Goal: Task Accomplishment & Management: Manage account settings

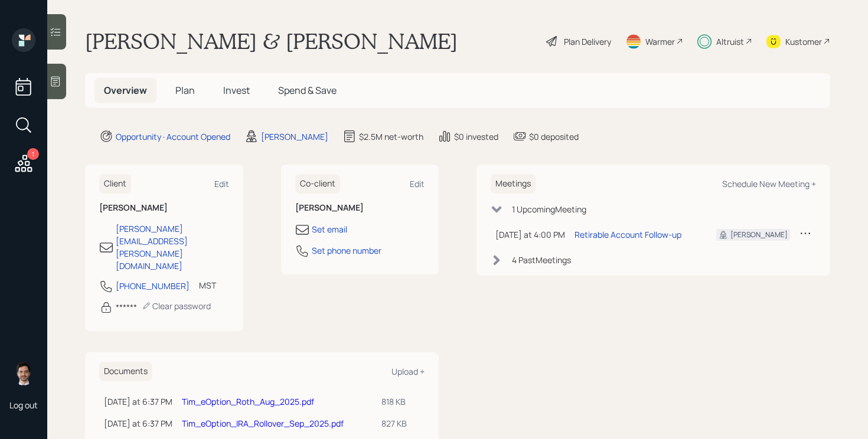
click at [239, 95] on span "Invest" at bounding box center [236, 90] width 27 height 13
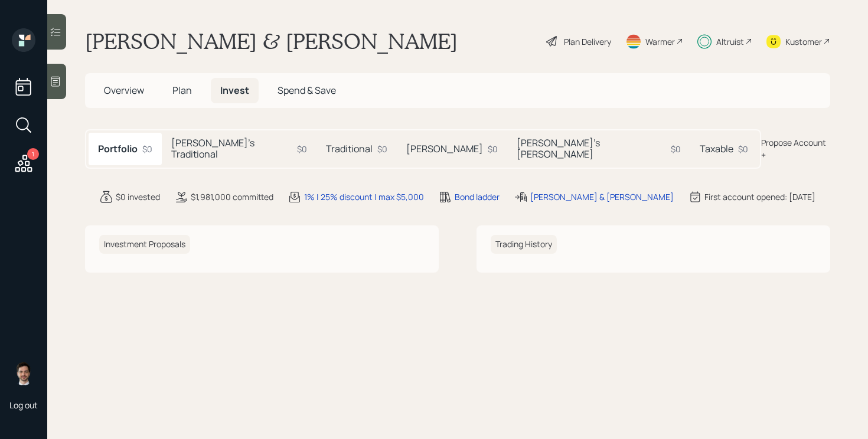
click at [700, 148] on h5 "Taxable" at bounding box center [717, 148] width 34 height 11
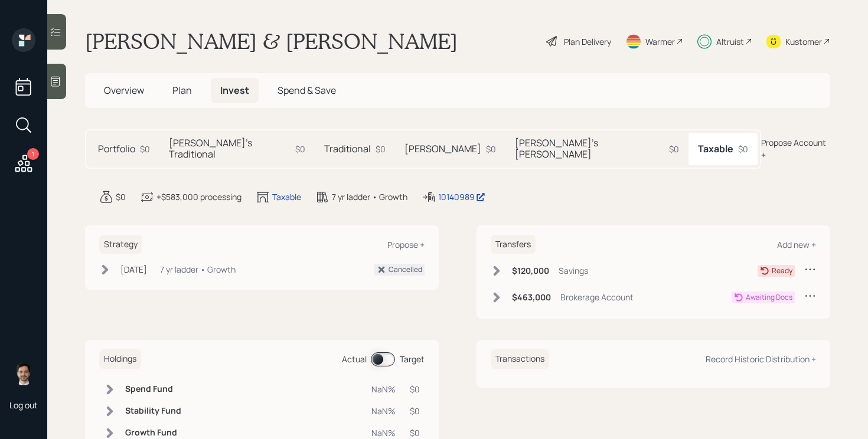
click at [123, 146] on h5 "Portfolio" at bounding box center [116, 148] width 37 height 11
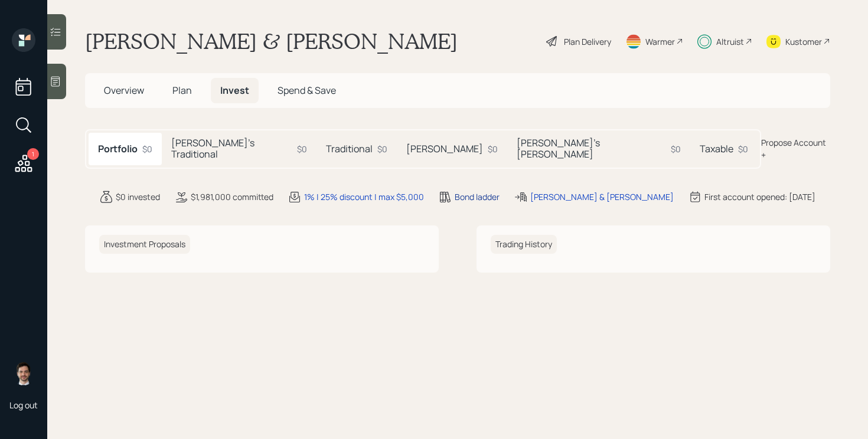
click at [485, 191] on div "Bond ladder" at bounding box center [477, 197] width 45 height 12
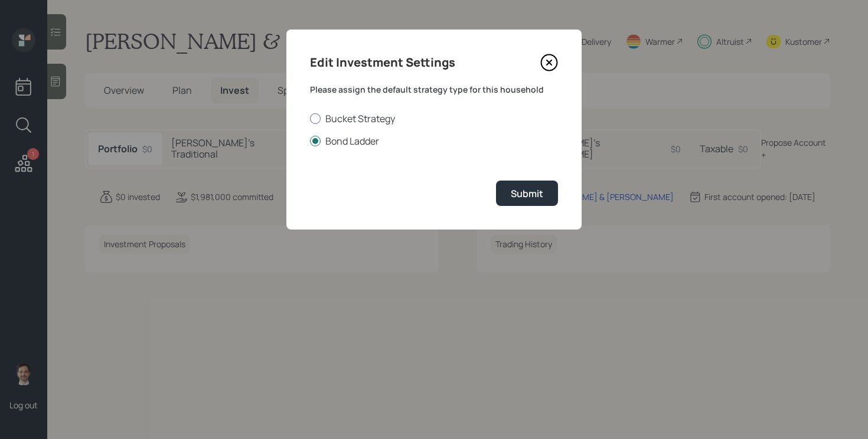
click at [388, 119] on label "Bucket Strategy" at bounding box center [434, 118] width 248 height 13
click at [310, 119] on input "Bucket Strategy" at bounding box center [309, 118] width 1 height 1
radio input "true"
click at [517, 192] on div "Submit" at bounding box center [527, 193] width 32 height 13
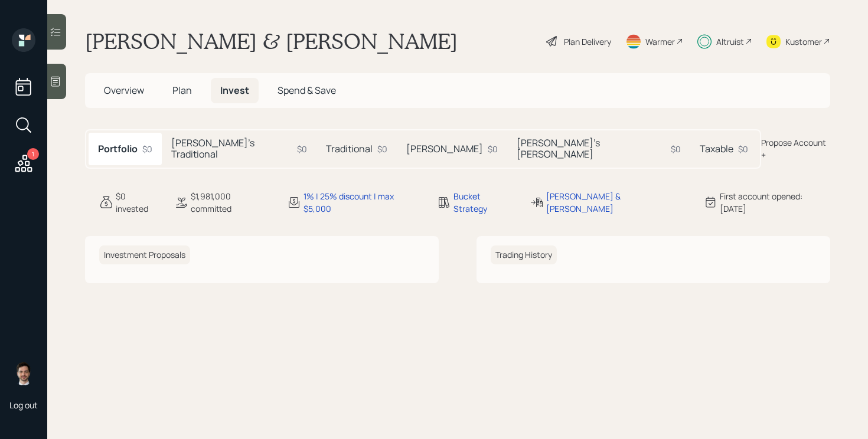
click at [700, 143] on h5 "Taxable" at bounding box center [717, 148] width 34 height 11
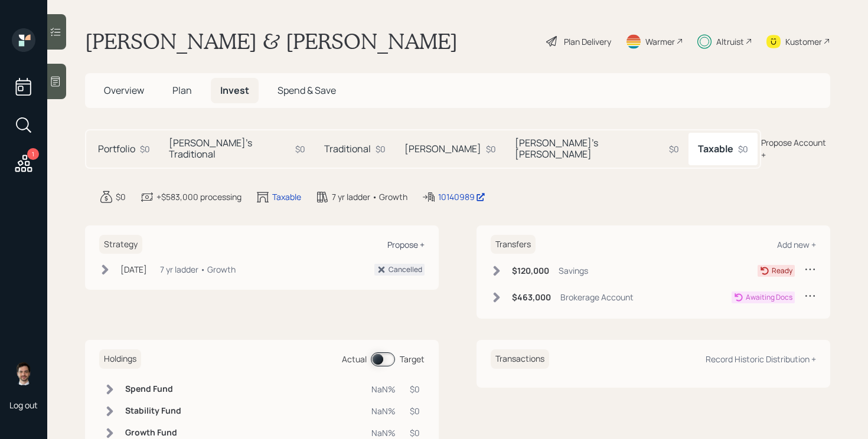
click at [410, 239] on div "Propose +" at bounding box center [405, 244] width 37 height 11
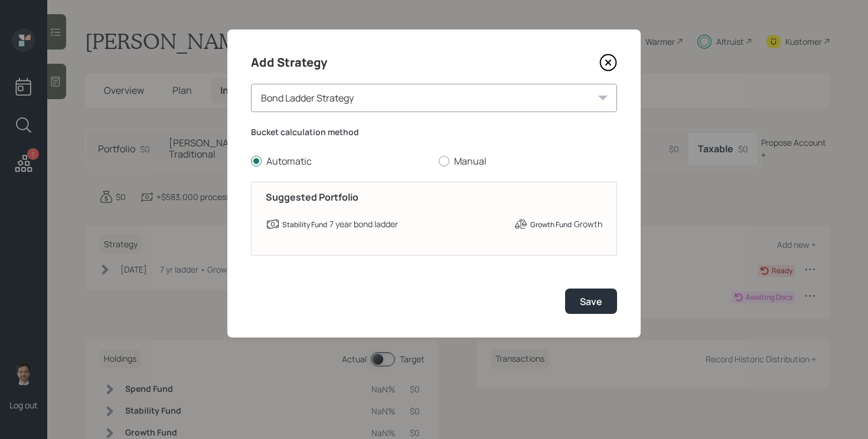
click at [610, 63] on icon at bounding box center [608, 63] width 18 height 18
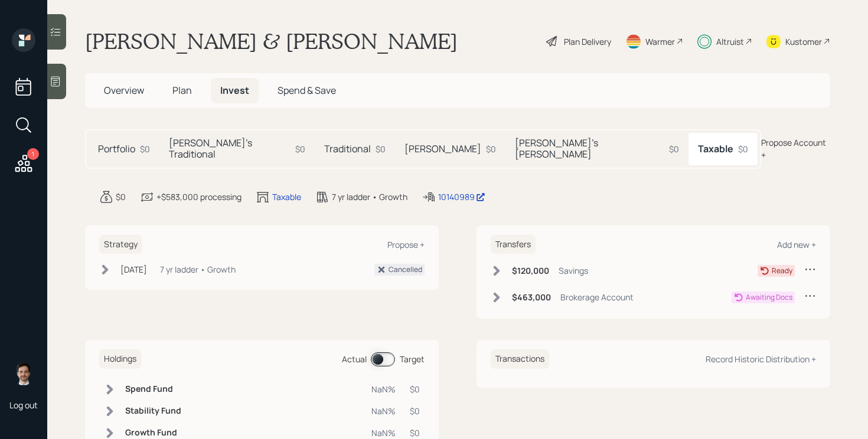
click at [141, 143] on div "$0" at bounding box center [145, 149] width 10 height 12
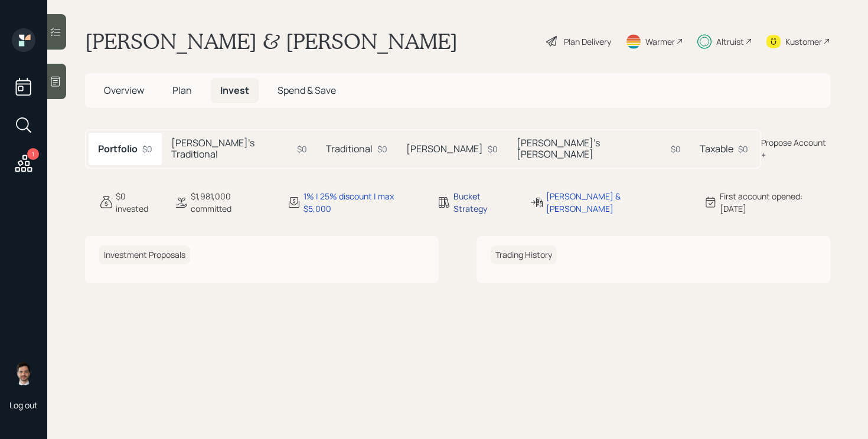
click at [492, 190] on div "Bucket Strategy" at bounding box center [484, 202] width 62 height 25
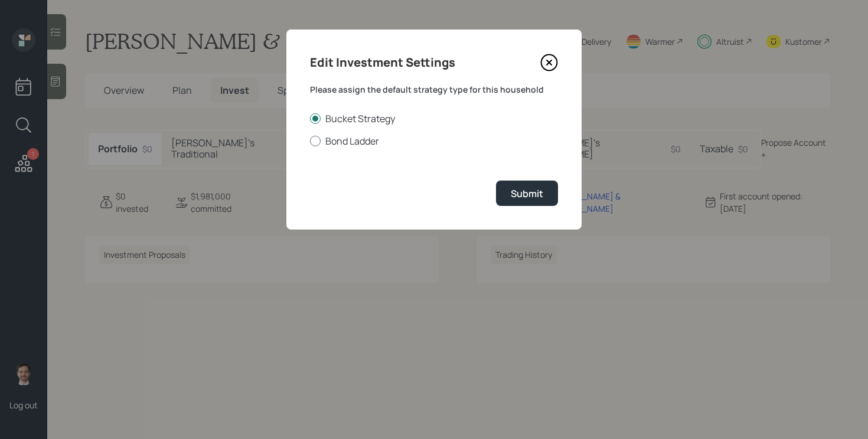
click at [353, 144] on label "Bond Ladder" at bounding box center [434, 141] width 248 height 13
click at [310, 141] on input "Bond Ladder" at bounding box center [309, 141] width 1 height 1
radio input "true"
click at [536, 197] on div "Submit" at bounding box center [527, 193] width 32 height 13
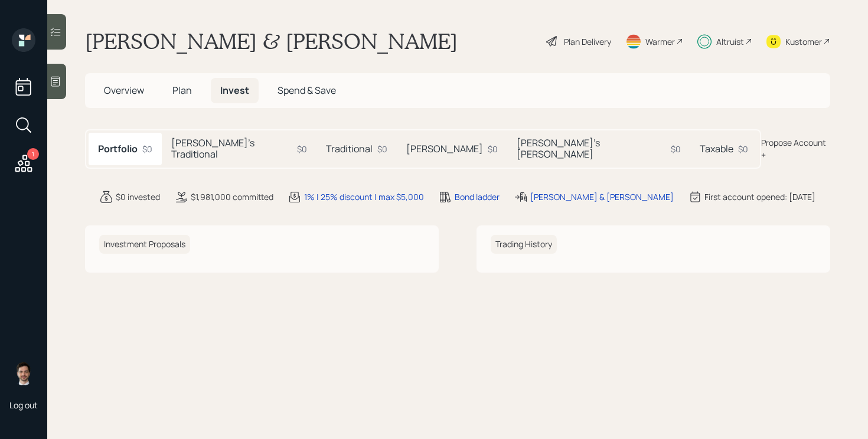
click at [700, 143] on h5 "Taxable" at bounding box center [717, 148] width 34 height 11
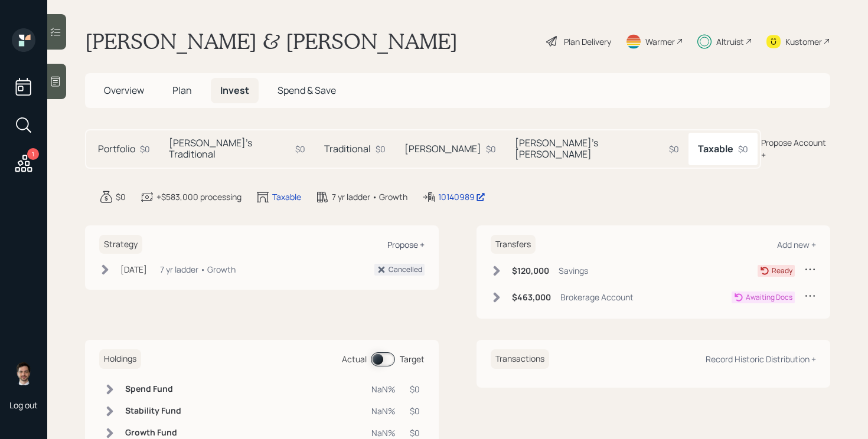
click at [410, 239] on div "Propose +" at bounding box center [405, 244] width 37 height 11
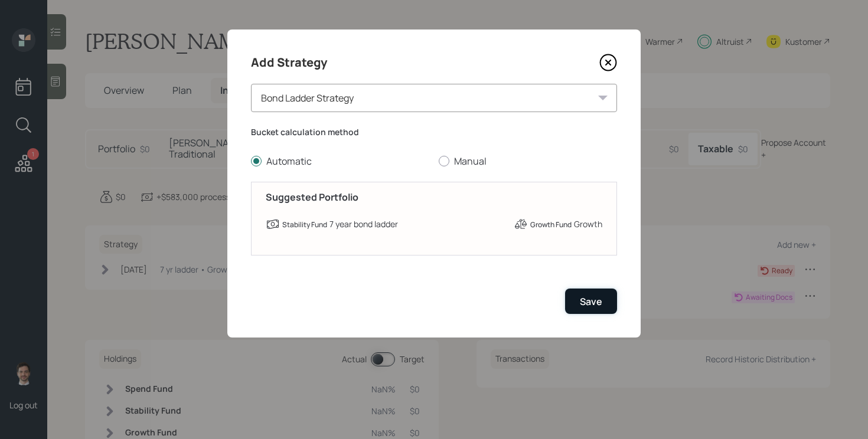
click at [588, 299] on div "Save" at bounding box center [591, 301] width 22 height 13
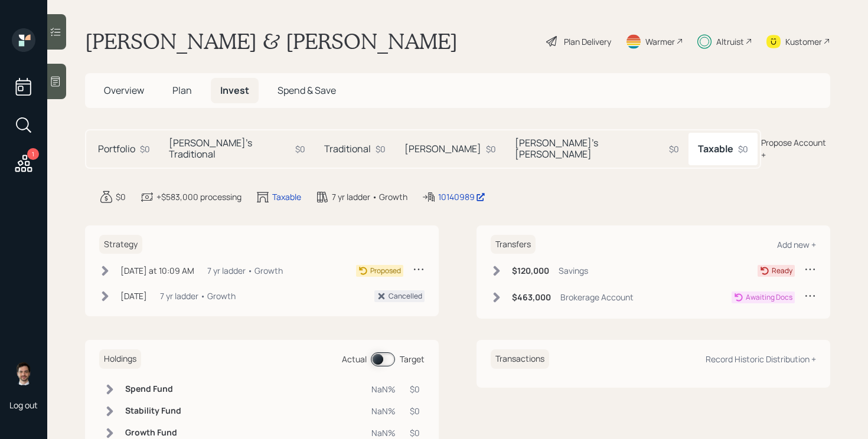
click at [217, 143] on h5 "[PERSON_NAME]'s Traditional" at bounding box center [230, 149] width 122 height 22
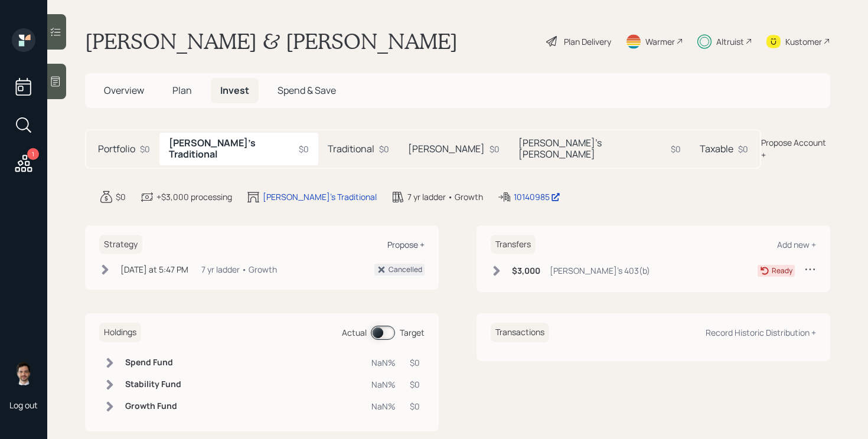
click at [404, 239] on div "Propose +" at bounding box center [405, 244] width 37 height 11
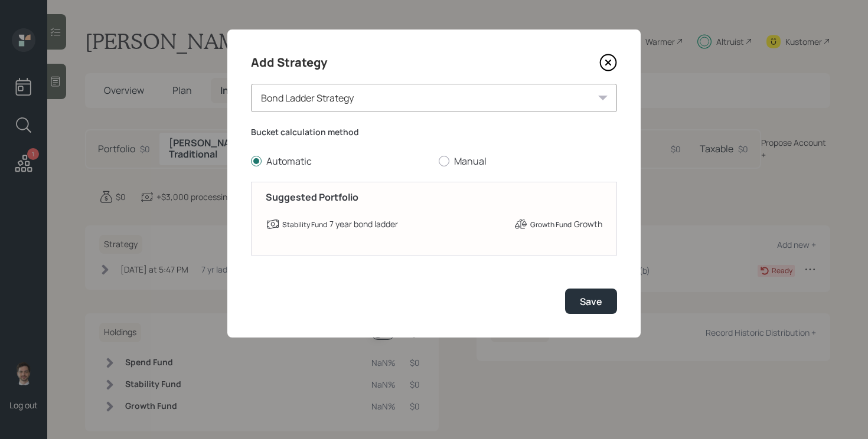
click at [515, 101] on div "Bond Ladder Strategy" at bounding box center [434, 98] width 366 height 28
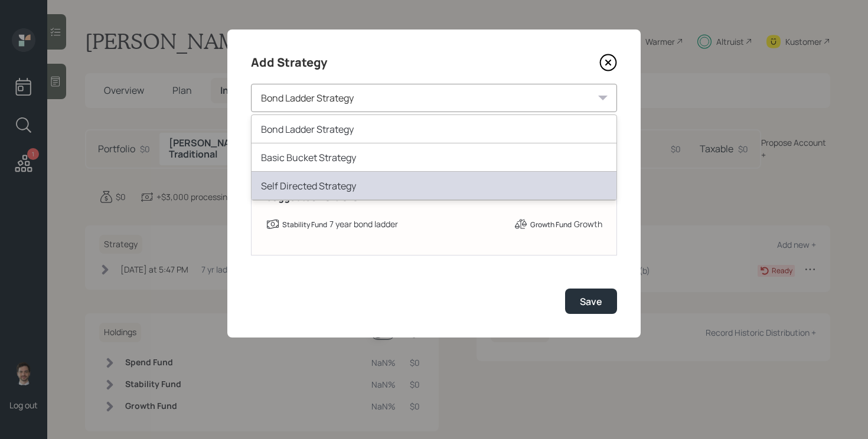
click at [391, 189] on div "Self Directed Strategy" at bounding box center [433, 186] width 365 height 28
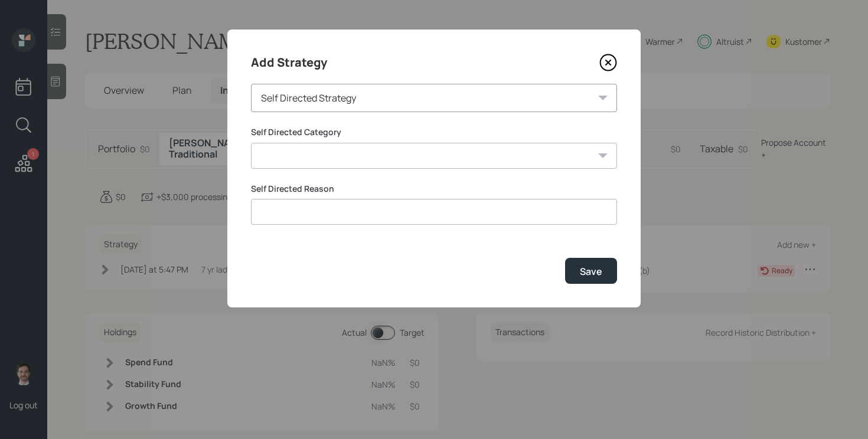
click at [437, 165] on select "Inherited IRA Legacy or Client Directed Holdings Other" at bounding box center [434, 156] width 366 height 26
click at [610, 61] on icon at bounding box center [608, 63] width 18 height 18
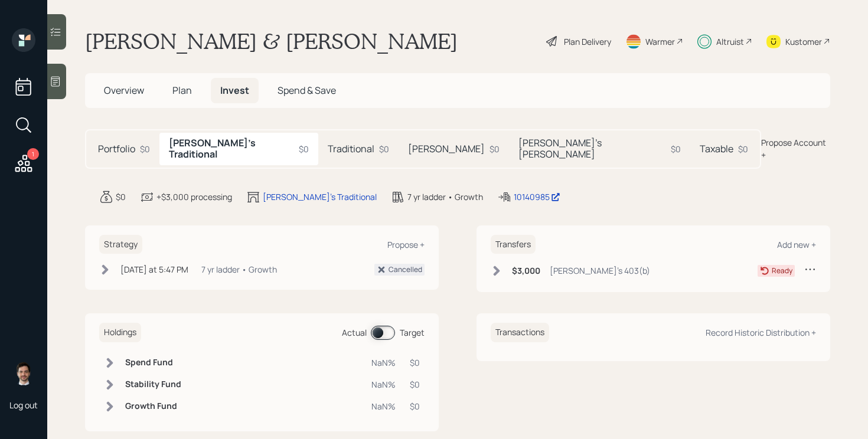
click at [228, 148] on h5 "[PERSON_NAME]'s Traditional" at bounding box center [231, 149] width 125 height 22
click at [417, 239] on div "Propose +" at bounding box center [405, 244] width 37 height 11
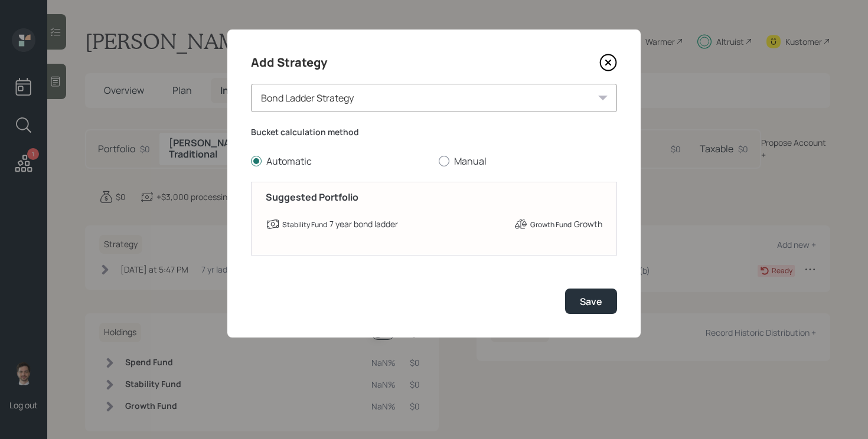
click at [454, 161] on label "Manual" at bounding box center [528, 161] width 178 height 13
click at [439, 161] on input "Manual" at bounding box center [438, 161] width 1 height 1
radio input "true"
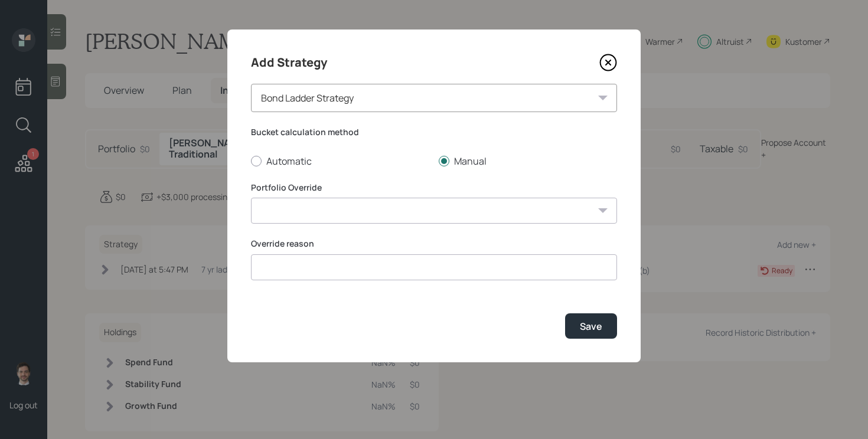
click at [336, 270] on input at bounding box center [434, 267] width 366 height 26
click at [339, 202] on select "7 yr ladder • Conservative 7 yr ladder • Growth 6 yr ladder • Growth 5 yr ladde…" at bounding box center [434, 211] width 366 height 26
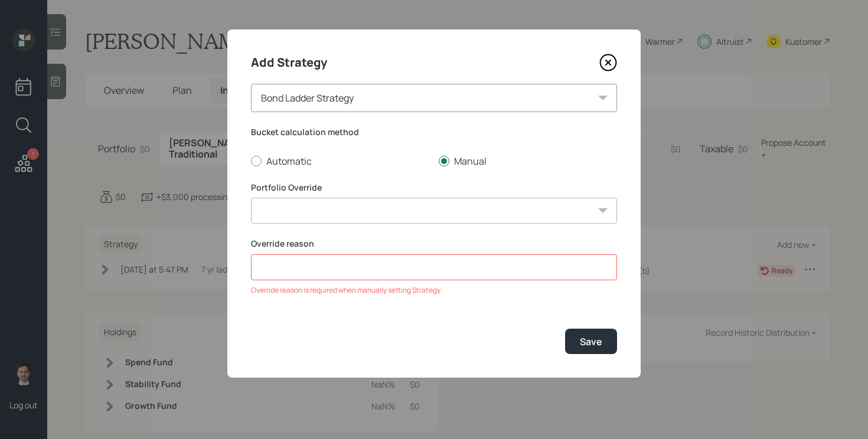
click at [345, 100] on div "Bond Ladder Strategy" at bounding box center [434, 98] width 366 height 28
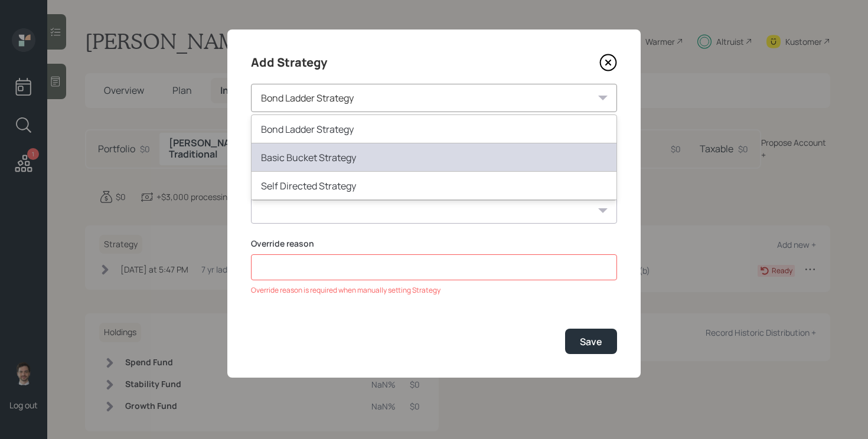
click at [333, 153] on div "Basic Bucket Strategy" at bounding box center [433, 157] width 365 height 28
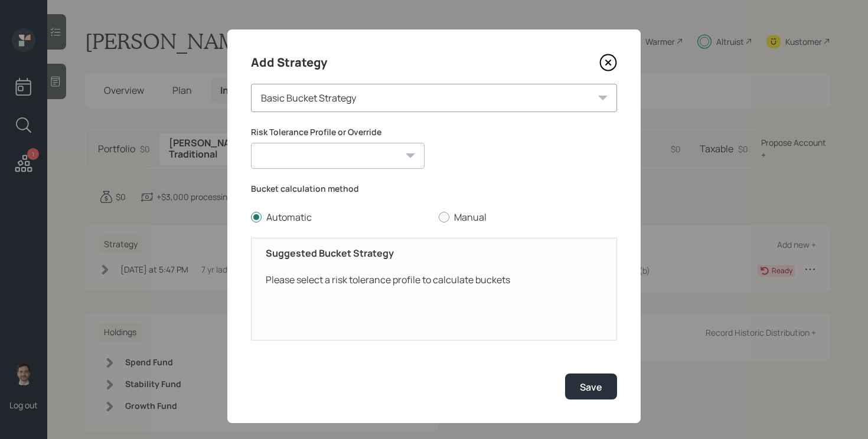
click at [390, 165] on select "[PERSON_NAME] (Conservative) [PERSON_NAME] (Conservative) Conservative Moderate…" at bounding box center [338, 156] width 174 height 26
select select "c6c20853-735c-4021-87ee-3e75159f94ab"
click at [251, 143] on select "[PERSON_NAME] (Conservative) [PERSON_NAME] (Conservative) Conservative Moderate…" at bounding box center [338, 156] width 174 height 26
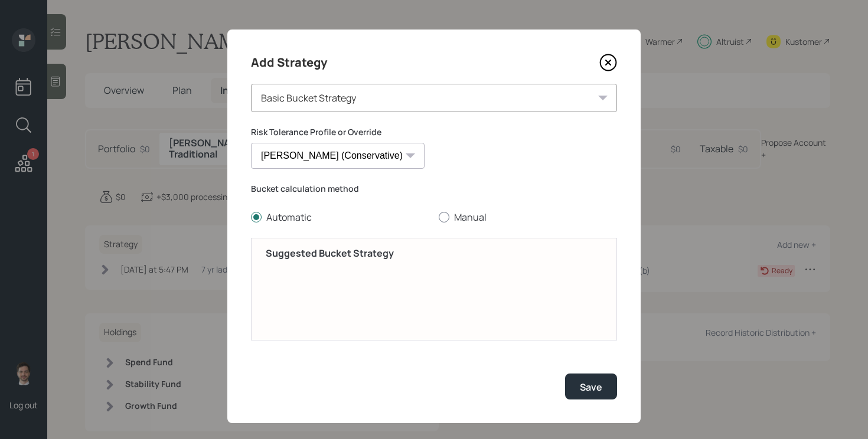
click at [460, 214] on label "Manual" at bounding box center [528, 217] width 178 height 13
click at [439, 217] on input "Manual" at bounding box center [438, 217] width 1 height 1
radio input "true"
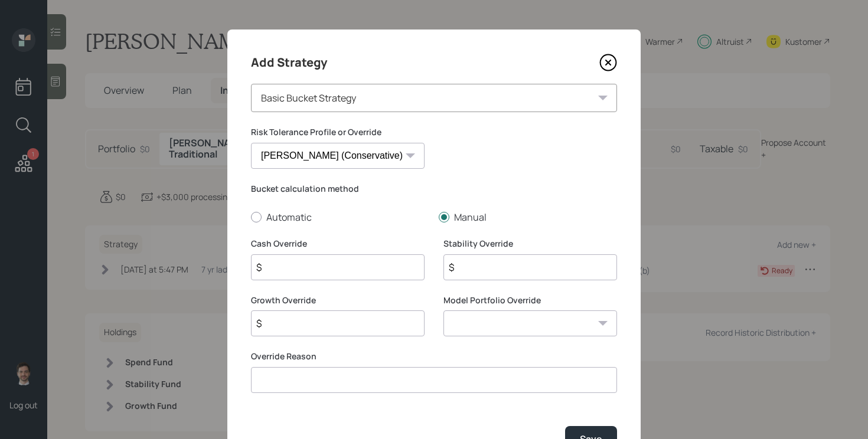
click at [607, 58] on icon at bounding box center [608, 63] width 18 height 18
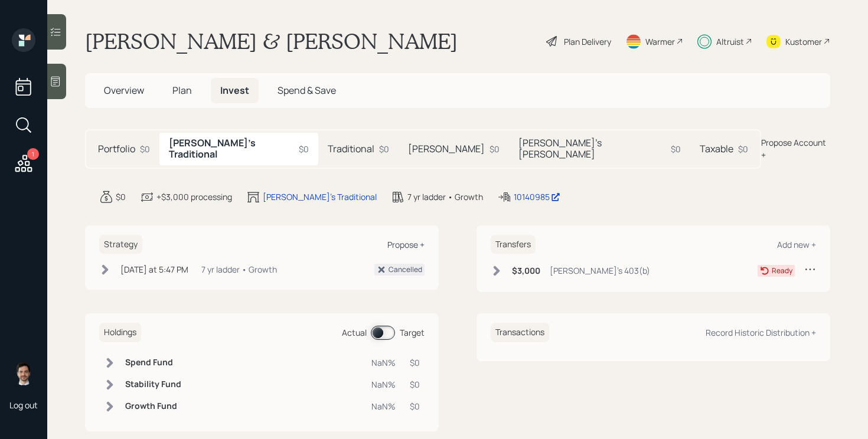
click at [402, 239] on div "Propose +" at bounding box center [405, 244] width 37 height 11
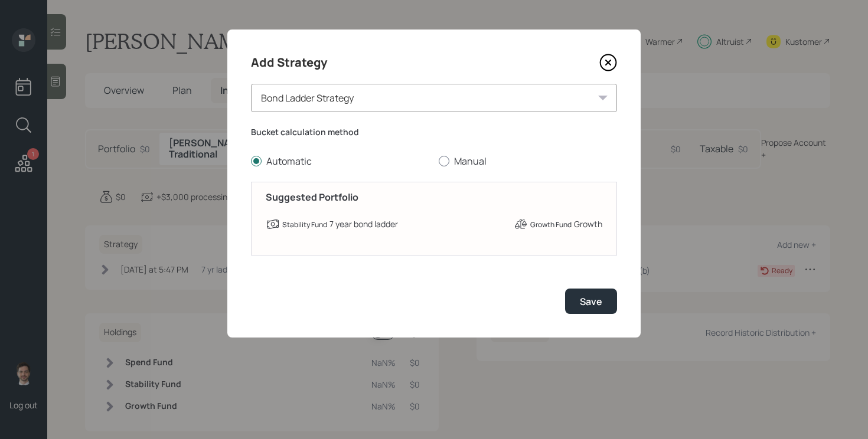
click at [464, 159] on label "Manual" at bounding box center [528, 161] width 178 height 13
click at [439, 161] on input "Manual" at bounding box center [438, 161] width 1 height 1
radio input "true"
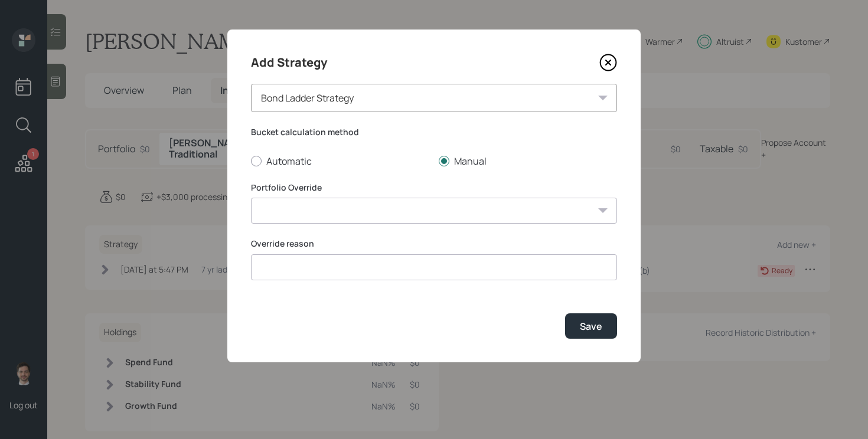
click at [432, 98] on div "Bond Ladder Strategy" at bounding box center [434, 98] width 366 height 28
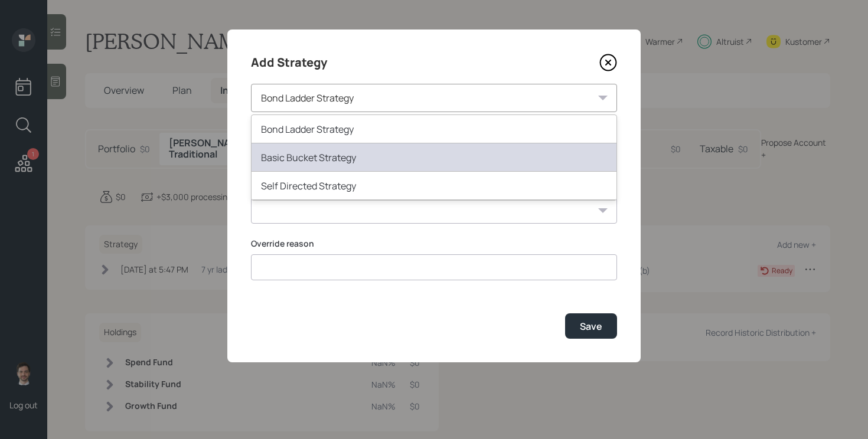
click at [375, 159] on div "Basic Bucket Strategy" at bounding box center [433, 157] width 365 height 28
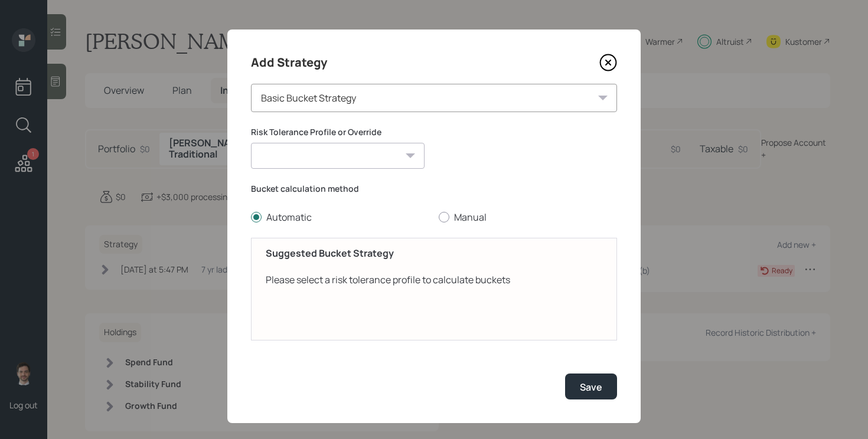
click at [347, 159] on select "[PERSON_NAME] (Conservative) [PERSON_NAME] (Conservative) Conservative Moderate…" at bounding box center [338, 156] width 174 height 26
select select "db8e9b2c-0c97-4405-a151-ab60900ea267"
click at [251, 143] on select "[PERSON_NAME] (Conservative) [PERSON_NAME] (Conservative) Conservative Moderate…" at bounding box center [338, 156] width 174 height 26
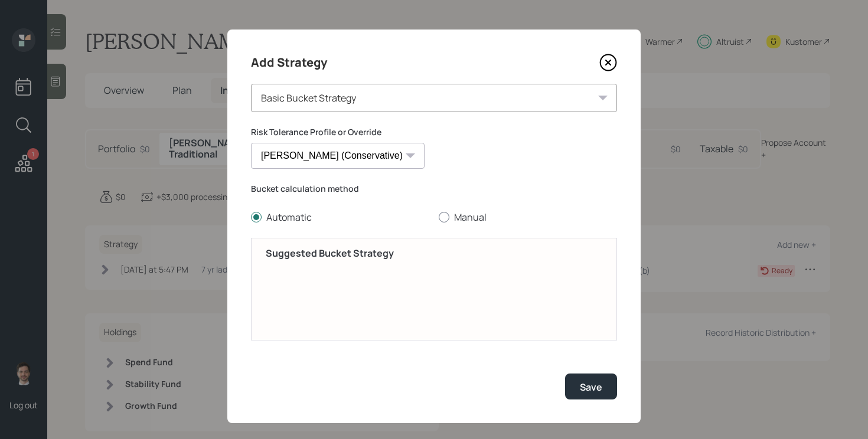
click at [453, 217] on label "Manual" at bounding box center [528, 217] width 178 height 13
click at [439, 217] on input "Manual" at bounding box center [438, 217] width 1 height 1
radio input "true"
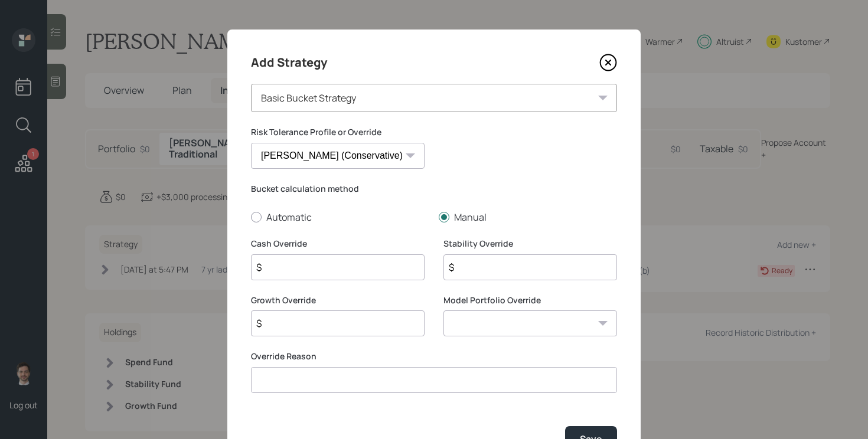
click at [368, 275] on input "$" at bounding box center [338, 267] width 174 height 26
type input "$ 30"
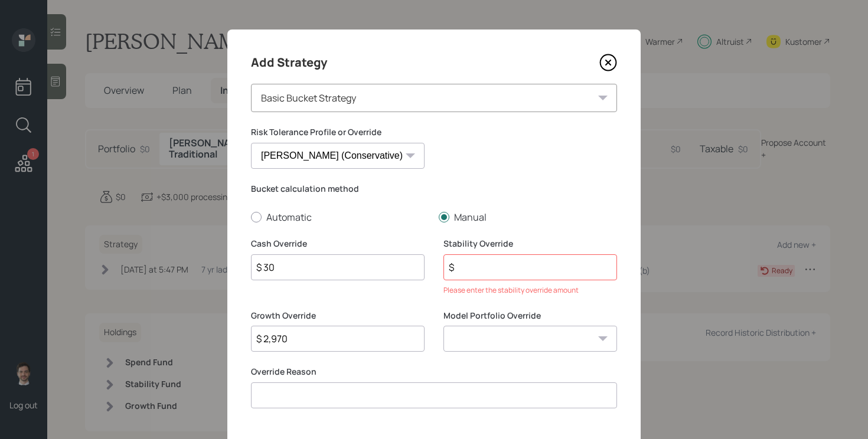
type input "$ 2,970"
click at [487, 344] on select "0/100 - Stocks / Bonds 10/90 - Stocks / Bonds 20/80 - Stocks / Bonds 30/70 - St…" at bounding box center [530, 339] width 174 height 26
click at [473, 264] on input "$" at bounding box center [530, 267] width 174 height 26
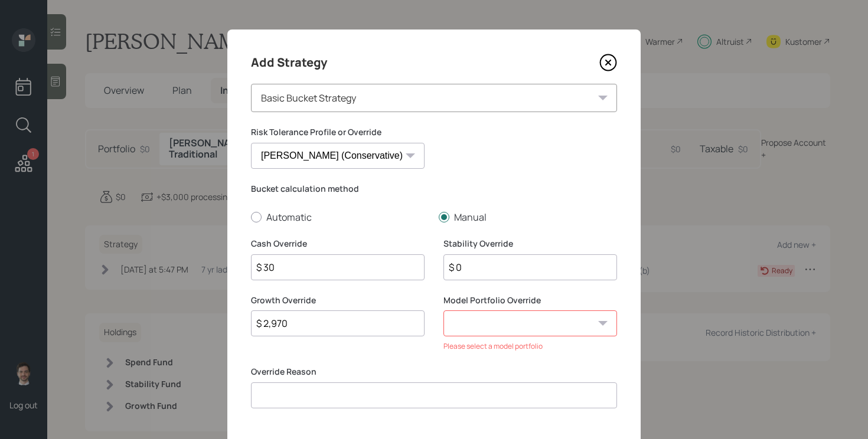
type input "$ 0"
click at [490, 322] on select "0/100 - Stocks / Bonds 10/90 - Stocks / Bonds 20/80 - Stocks / Bonds 30/70 - St…" at bounding box center [530, 324] width 174 height 26
select select "a4a43c09-5a99-4cc1-a4e2-dae9c926cce0"
click at [443, 311] on select "0/100 - Stocks / Bonds 10/90 - Stocks / Bonds 20/80 - Stocks / Bonds 30/70 - St…" at bounding box center [530, 324] width 174 height 26
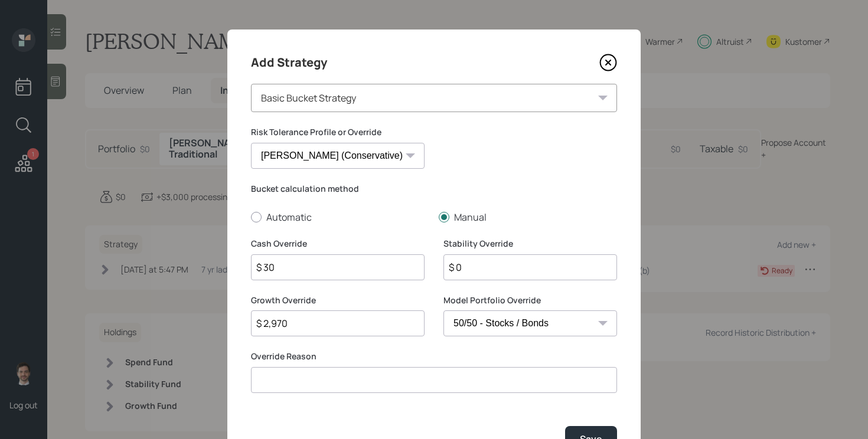
click at [400, 385] on input at bounding box center [434, 380] width 366 height 26
type input "F"
type input "Prefers to be conservative for the time being due to fears over a looming reces…"
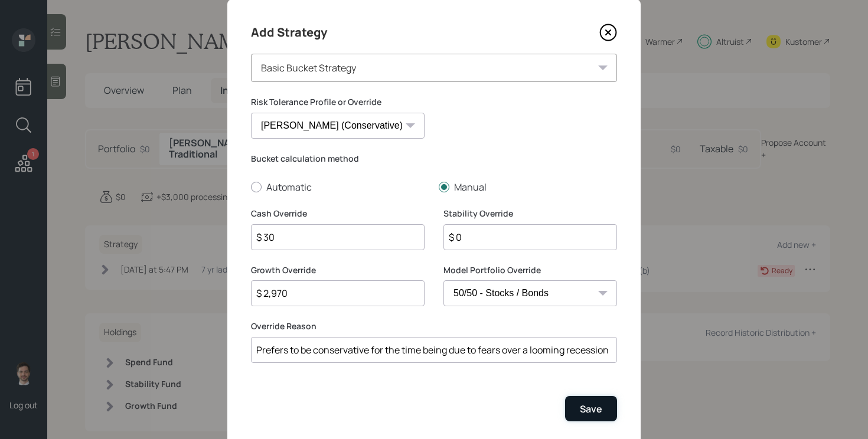
click at [603, 409] on button "Save" at bounding box center [591, 408] width 52 height 25
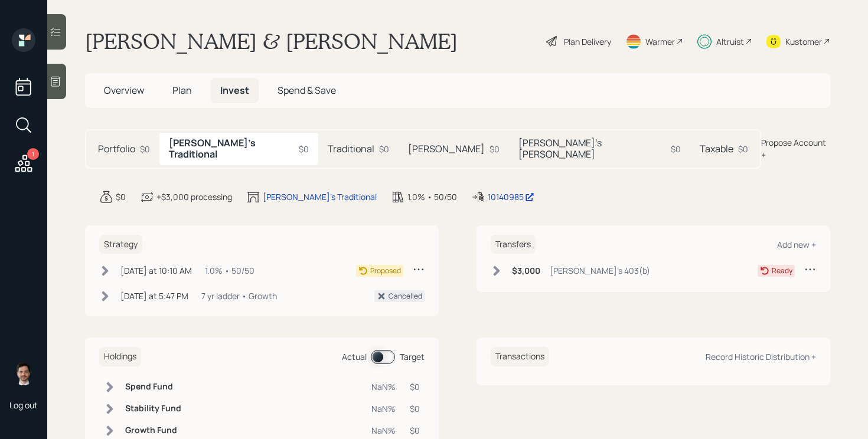
click at [328, 146] on h5 "Traditional" at bounding box center [351, 148] width 47 height 11
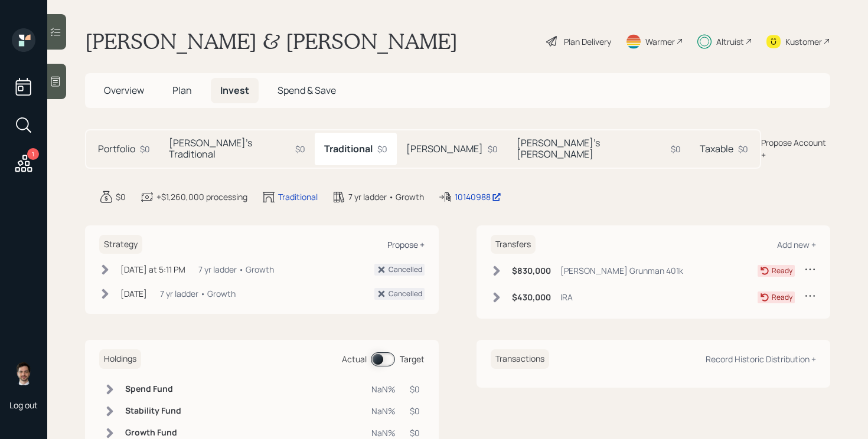
click at [417, 239] on div "Propose +" at bounding box center [405, 244] width 37 height 11
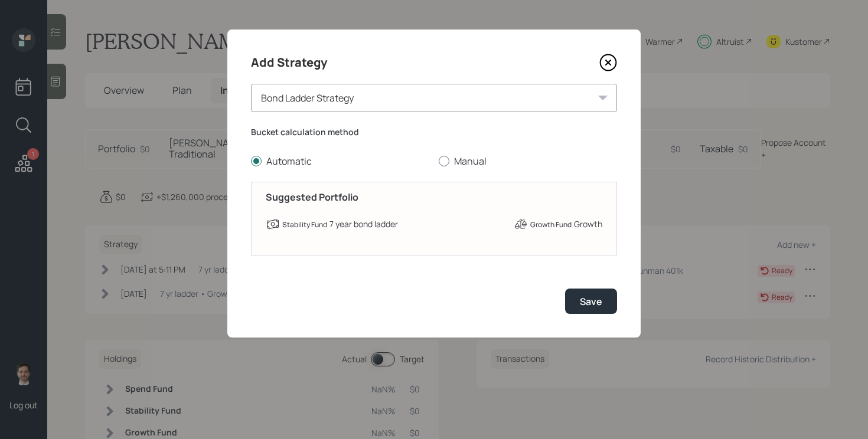
click at [469, 160] on label "Manual" at bounding box center [528, 161] width 178 height 13
click at [439, 161] on input "Manual" at bounding box center [438, 161] width 1 height 1
radio input "true"
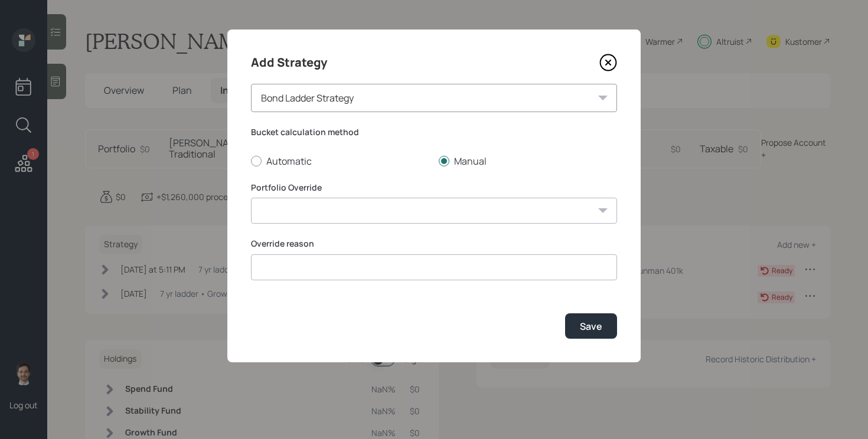
click at [372, 92] on div "Bond Ladder Strategy" at bounding box center [434, 98] width 366 height 28
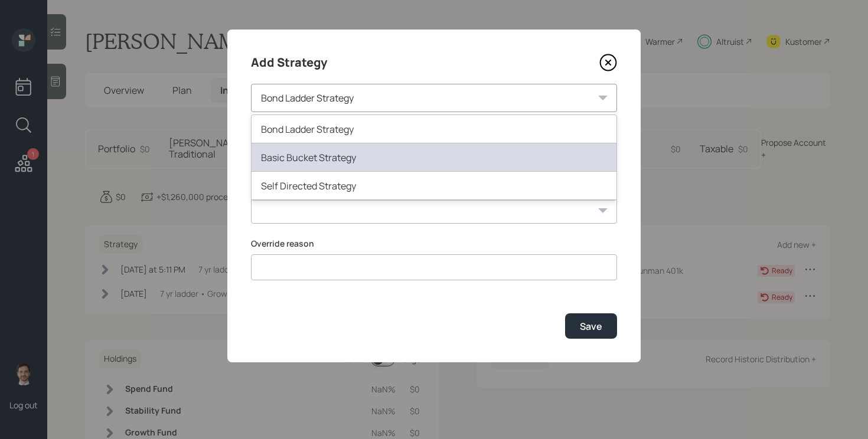
click at [318, 152] on div "Basic Bucket Strategy" at bounding box center [433, 157] width 365 height 28
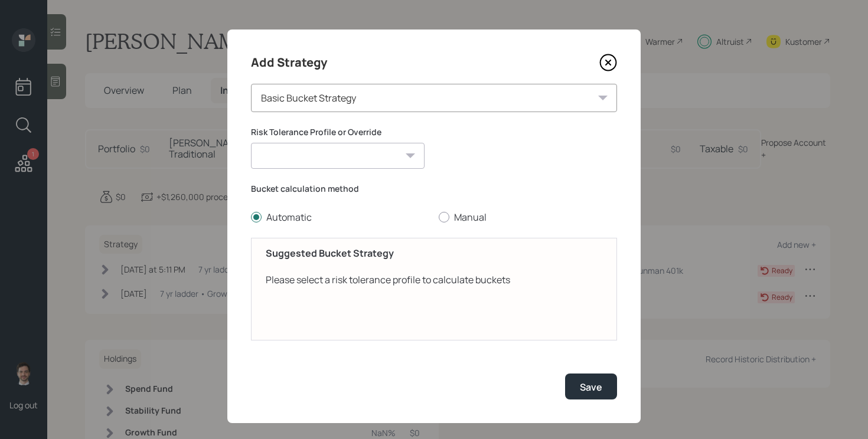
click at [337, 159] on select "[PERSON_NAME] (Conservative) [PERSON_NAME] (Conservative) Conservative Moderate…" at bounding box center [338, 156] width 174 height 26
select select "c6c20853-735c-4021-87ee-3e75159f94ab"
click at [251, 143] on select "[PERSON_NAME] (Conservative) [PERSON_NAME] (Conservative) Conservative Moderate…" at bounding box center [338, 156] width 174 height 26
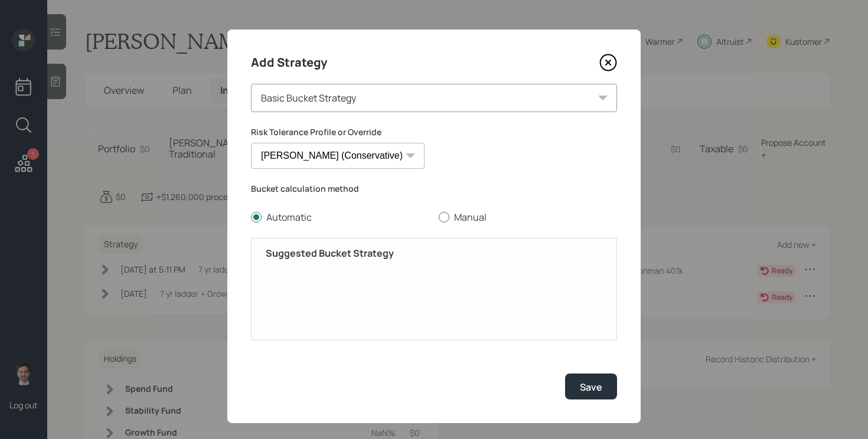
click at [450, 220] on label "Manual" at bounding box center [528, 217] width 178 height 13
click at [439, 218] on input "Manual" at bounding box center [438, 217] width 1 height 1
radio input "true"
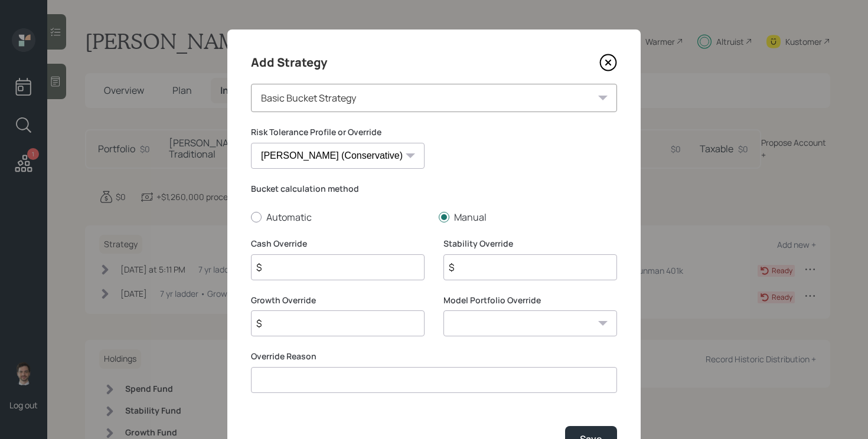
click at [611, 58] on icon at bounding box center [608, 63] width 18 height 18
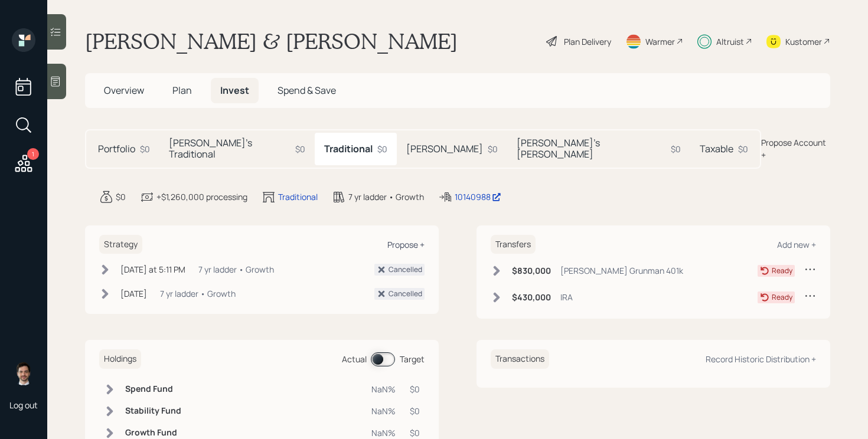
click at [424, 239] on div "Propose +" at bounding box center [405, 244] width 37 height 11
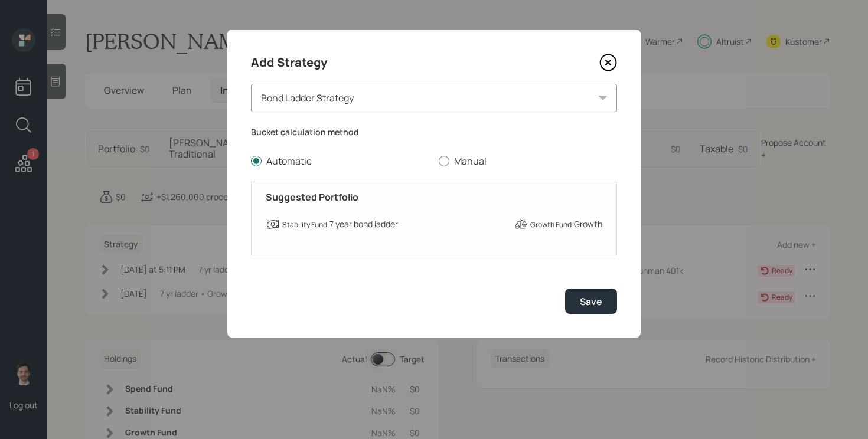
click at [462, 164] on label "Manual" at bounding box center [528, 161] width 178 height 13
click at [439, 161] on input "Manual" at bounding box center [438, 161] width 1 height 1
radio input "true"
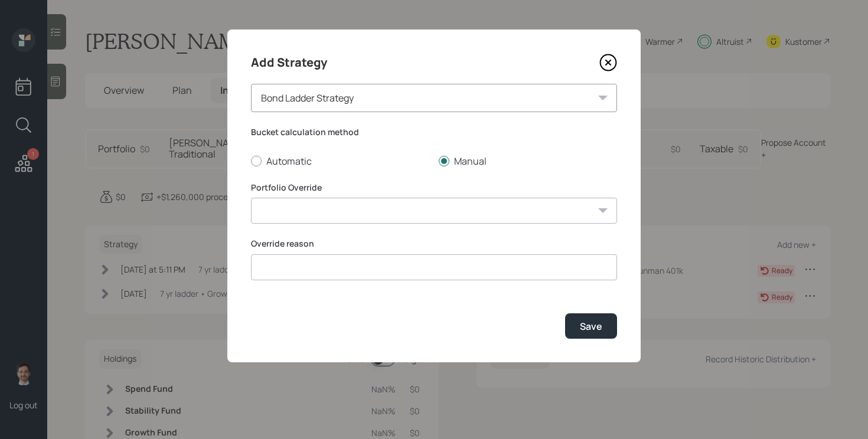
click at [334, 206] on select "7 yr ladder • Conservative 7 yr ladder • Growth 6 yr ladder • Growth 5 yr ladde…" at bounding box center [434, 211] width 366 height 26
click at [367, 102] on div "Bond Ladder Strategy" at bounding box center [434, 98] width 366 height 28
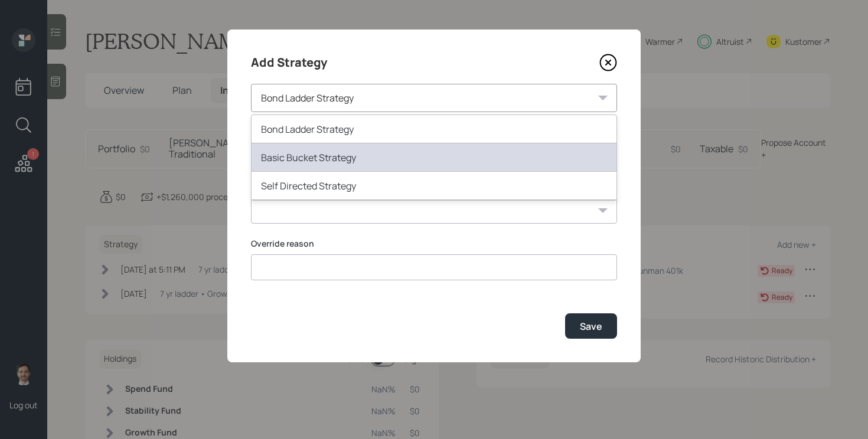
click at [332, 163] on div "Basic Bucket Strategy" at bounding box center [433, 157] width 365 height 28
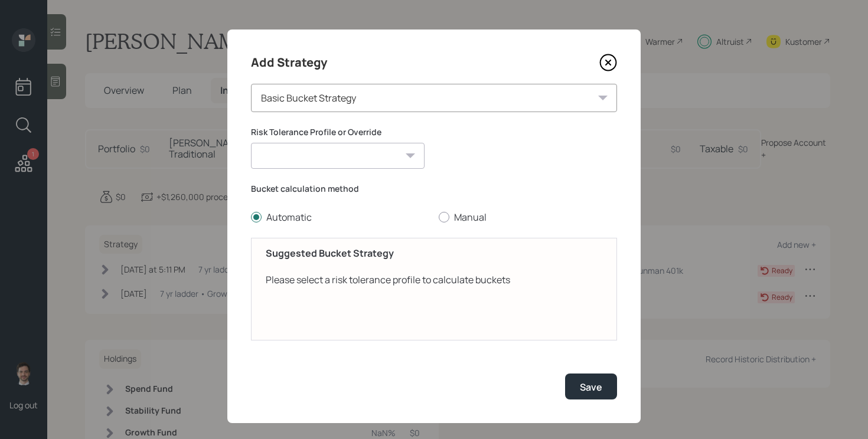
click at [385, 145] on select "[PERSON_NAME] (Conservative) [PERSON_NAME] (Conservative) Conservative Moderate…" at bounding box center [338, 156] width 174 height 26
select select "c6c20853-735c-4021-87ee-3e75159f94ab"
click at [251, 143] on select "[PERSON_NAME] (Conservative) [PERSON_NAME] (Conservative) Conservative Moderate…" at bounding box center [338, 156] width 174 height 26
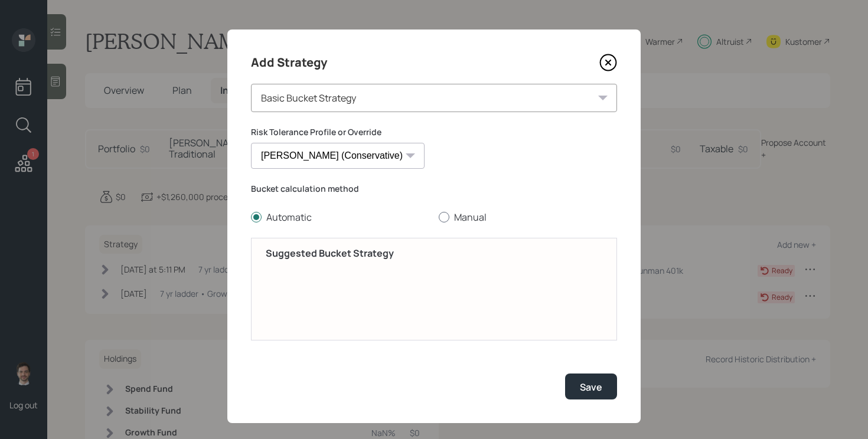
click at [459, 218] on label "Manual" at bounding box center [528, 217] width 178 height 13
click at [439, 218] on input "Manual" at bounding box center [438, 217] width 1 height 1
radio input "true"
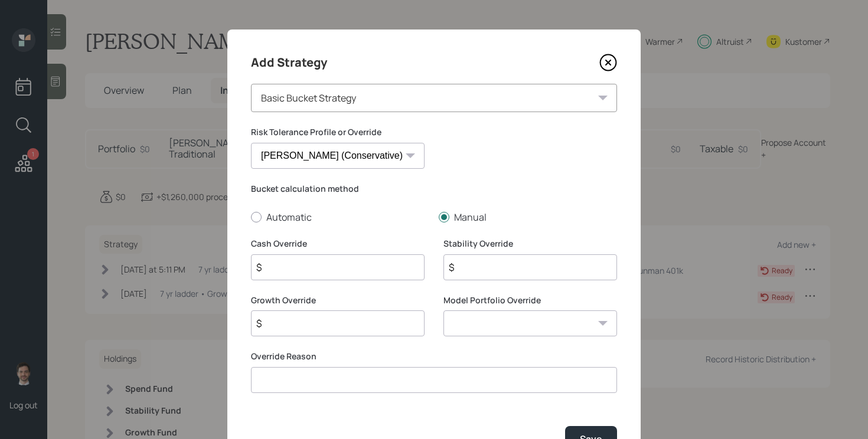
click at [339, 269] on input "$" at bounding box center [338, 267] width 174 height 26
type input "$ 12,600"
click at [294, 328] on input "$" at bounding box center [338, 324] width 174 height 26
type input "$ 1,247,400"
click at [496, 314] on select "0/100 - Stocks / Bonds 10/90 - Stocks / Bonds 20/80 - Stocks / Bonds 30/70 - St…" at bounding box center [530, 324] width 174 height 26
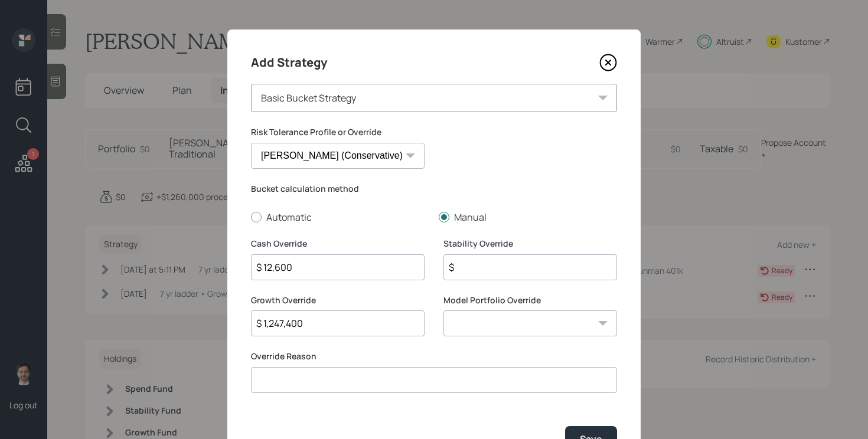
select select "a4a43c09-5a99-4cc1-a4e2-dae9c926cce0"
click at [443, 311] on select "0/100 - Stocks / Bonds 10/90 - Stocks / Bonds 20/80 - Stocks / Bonds 30/70 - St…" at bounding box center [530, 324] width 174 height 26
click at [420, 381] on input at bounding box center [434, 380] width 366 height 26
paste input "Prefers to be conservative for the time being due to fears over a looming reces…"
type input "Prefers to be conservative for the time being due to fears over a looming reces…"
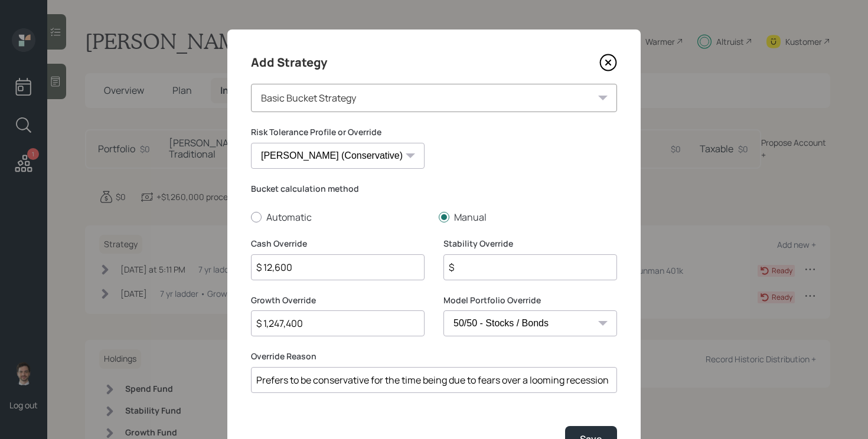
scroll to position [14, 0]
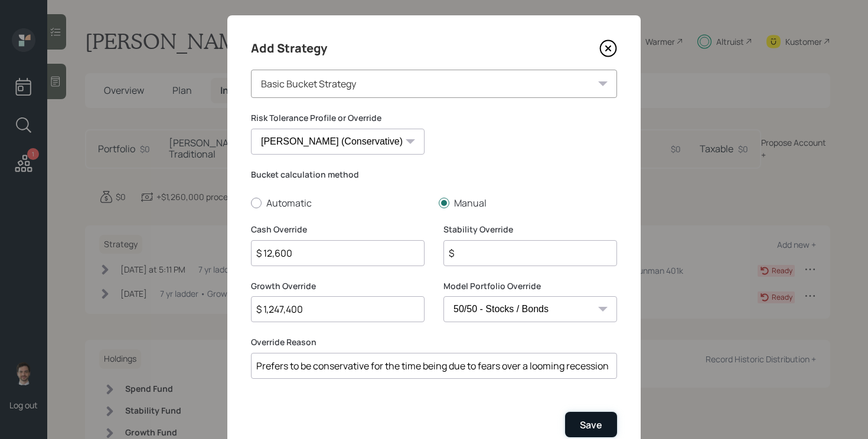
click at [587, 422] on div "Save" at bounding box center [591, 425] width 22 height 13
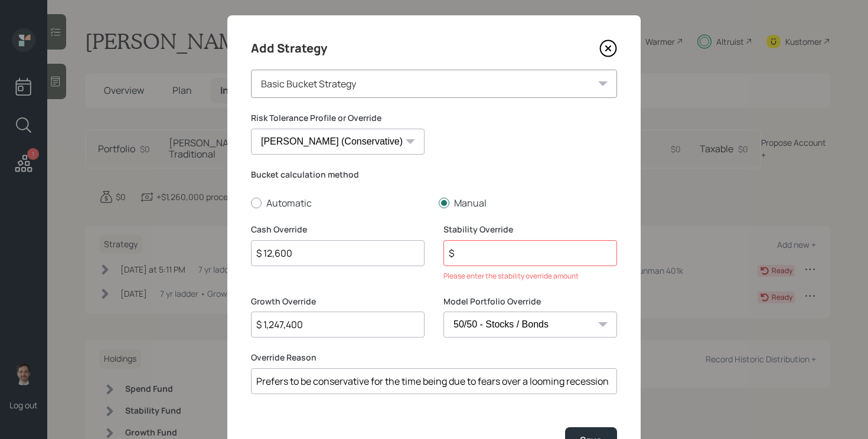
click at [519, 254] on input "$" at bounding box center [530, 253] width 174 height 26
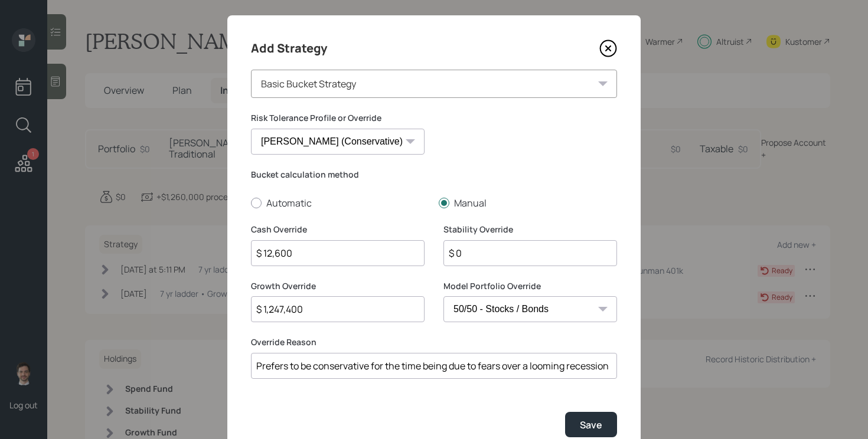
type input "$ 0"
click at [565, 412] on button "Save" at bounding box center [591, 424] width 52 height 25
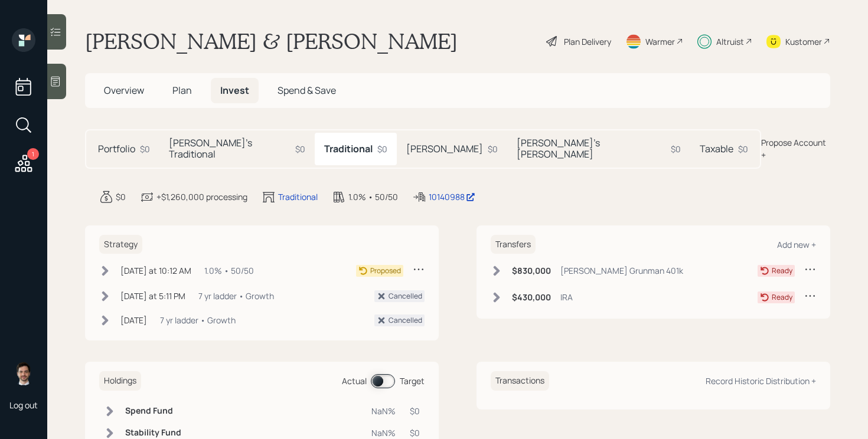
click at [406, 144] on h5 "[PERSON_NAME]" at bounding box center [444, 148] width 77 height 11
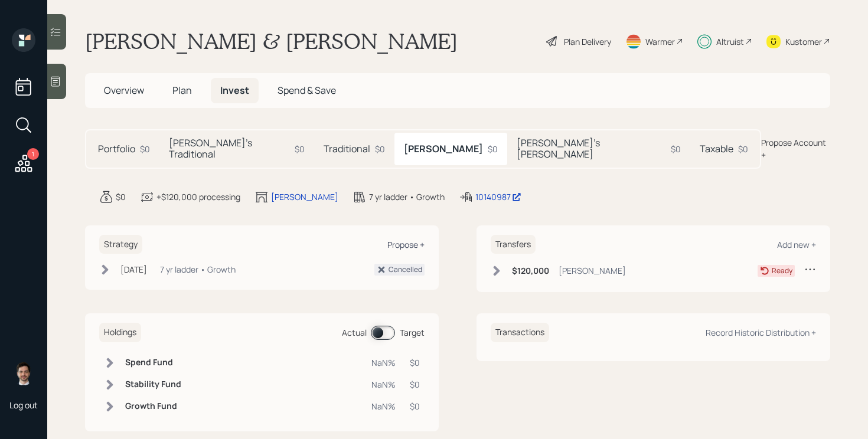
click at [408, 239] on div "Propose +" at bounding box center [405, 244] width 37 height 11
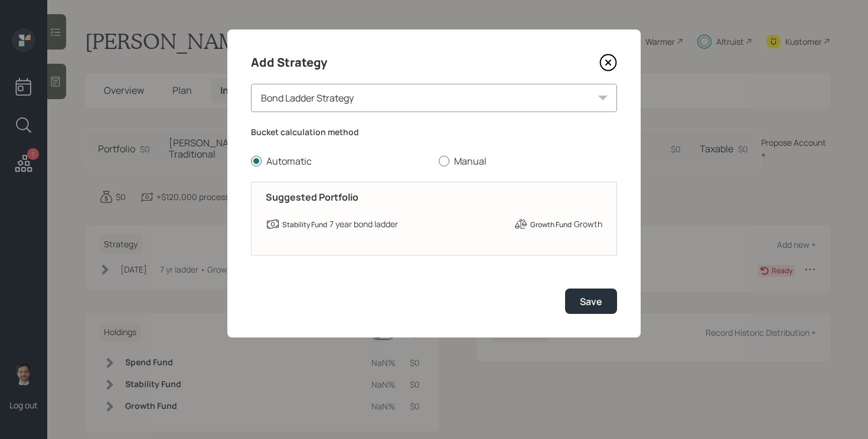
click at [457, 161] on label "Manual" at bounding box center [528, 161] width 178 height 13
click at [439, 161] on input "Manual" at bounding box center [438, 161] width 1 height 1
radio input "true"
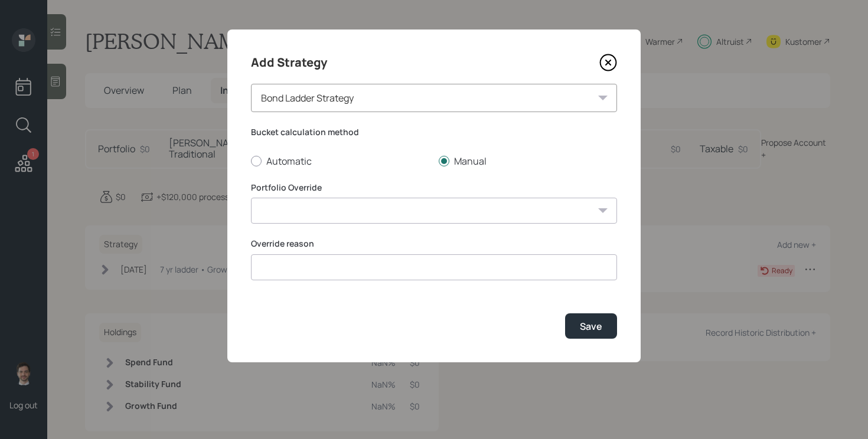
click at [364, 212] on select "7 yr ladder • Conservative 7 yr ladder • Growth 6 yr ladder • Growth 5 yr ladde…" at bounding box center [434, 211] width 366 height 26
click at [416, 110] on div "Bond Ladder Strategy" at bounding box center [434, 98] width 366 height 28
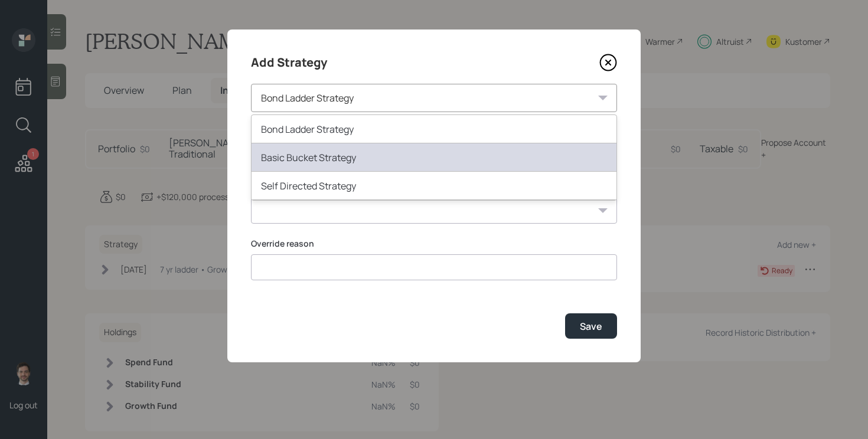
click at [313, 169] on div "Basic Bucket Strategy" at bounding box center [433, 157] width 365 height 28
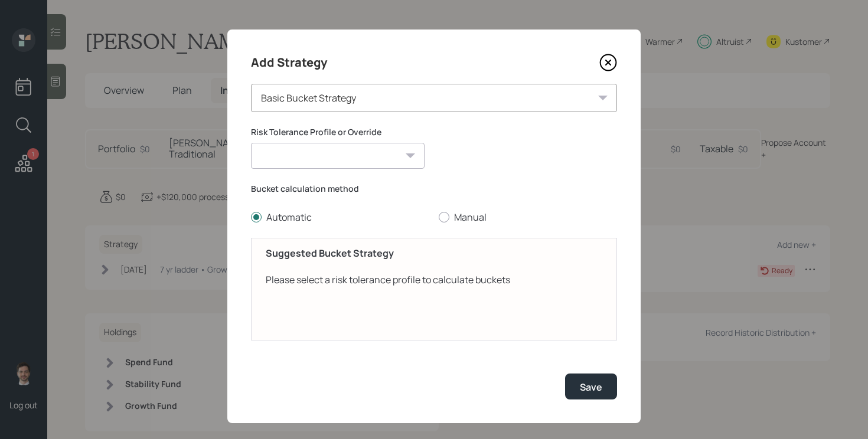
click at [345, 153] on select "[PERSON_NAME] (Conservative) [PERSON_NAME] (Conservative) Conservative Moderate…" at bounding box center [338, 156] width 174 height 26
select select "c6c20853-735c-4021-87ee-3e75159f94ab"
click at [251, 143] on select "[PERSON_NAME] (Conservative) [PERSON_NAME] (Conservative) Conservative Moderate…" at bounding box center [338, 156] width 174 height 26
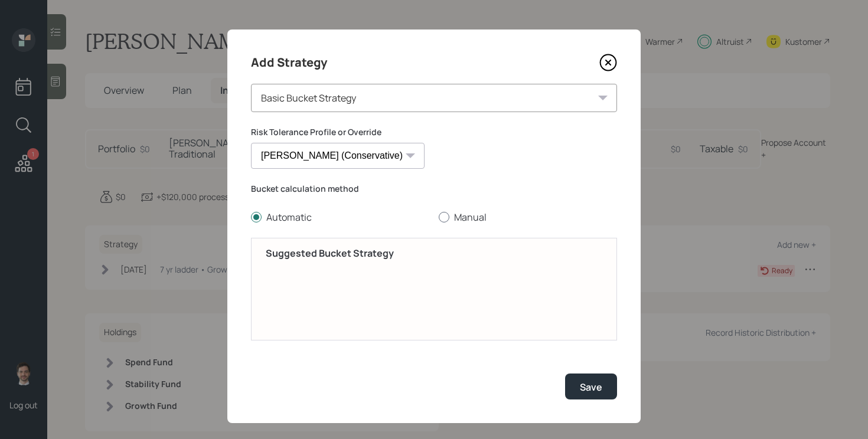
click at [460, 219] on label "Manual" at bounding box center [528, 217] width 178 height 13
click at [439, 218] on input "Manual" at bounding box center [438, 217] width 1 height 1
radio input "true"
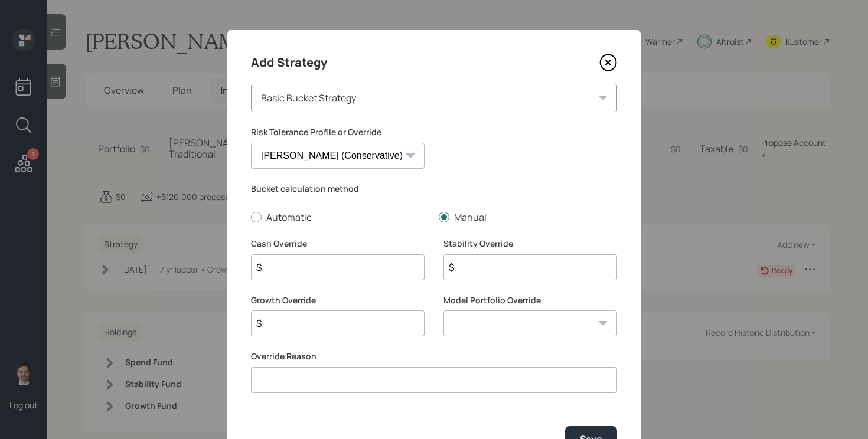
click at [480, 271] on input "$" at bounding box center [530, 267] width 174 height 26
type input "$ 0"
click at [341, 269] on input "$" at bounding box center [338, 267] width 174 height 26
type input "$ 1,200"
click at [304, 316] on input "$" at bounding box center [338, 324] width 174 height 26
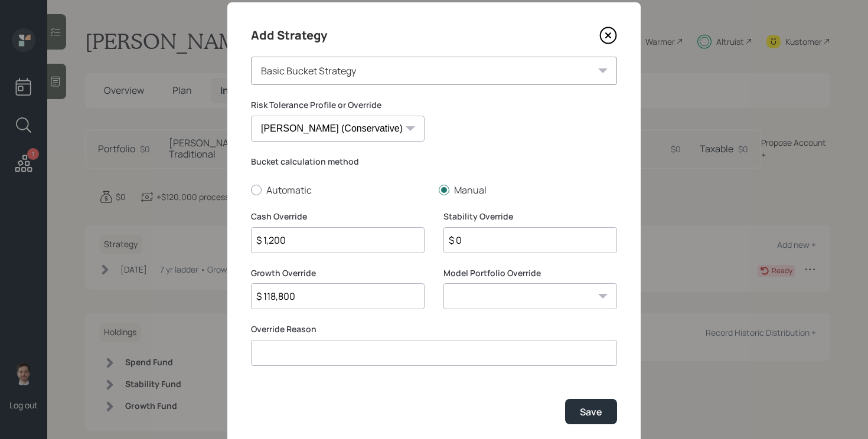
scroll to position [34, 0]
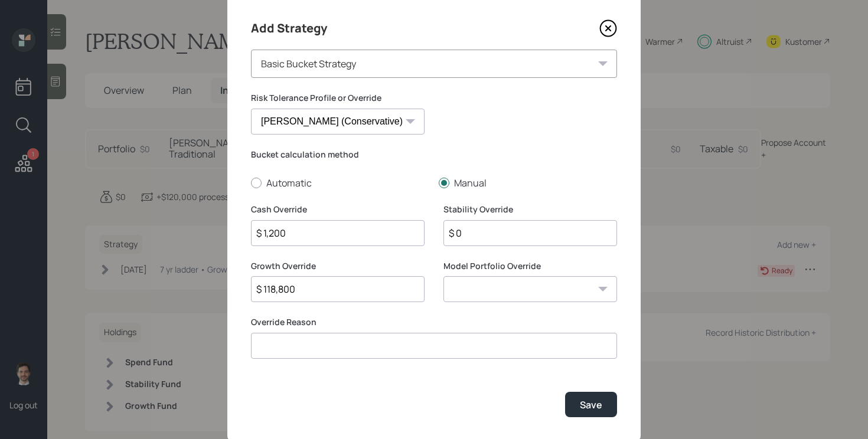
type input "$ 118,800"
click at [525, 290] on select "0/100 - Stocks / Bonds 10/90 - Stocks / Bonds 20/80 - Stocks / Bonds 30/70 - St…" at bounding box center [530, 289] width 174 height 26
select select "a4a43c09-5a99-4cc1-a4e2-dae9c926cce0"
click at [443, 276] on select "0/100 - Stocks / Bonds 10/90 - Stocks / Bonds 20/80 - Stocks / Bonds 30/70 - St…" at bounding box center [530, 289] width 174 height 26
click at [430, 351] on input at bounding box center [434, 346] width 366 height 26
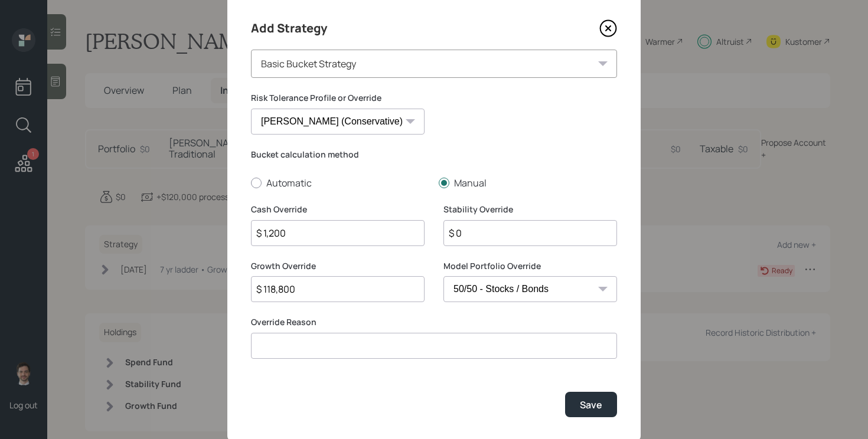
paste input "Prefers to be conservative for the time being due to fears over a looming reces…"
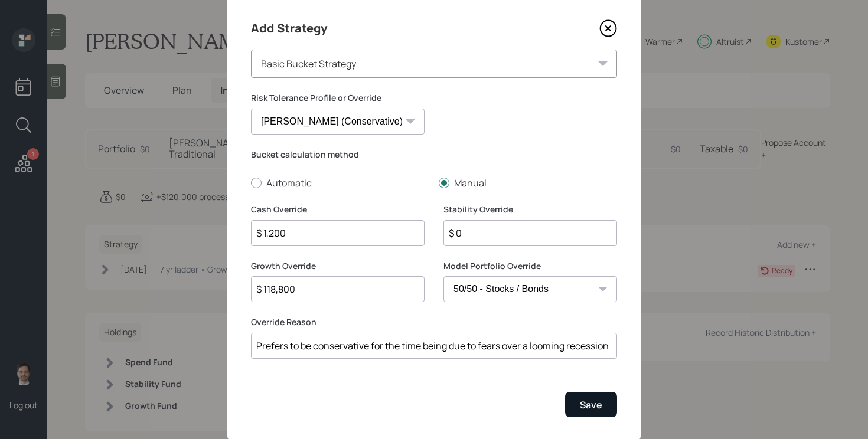
type input "Prefers to be conservative for the time being due to fears over a looming reces…"
click at [604, 403] on button "Save" at bounding box center [591, 404] width 52 height 25
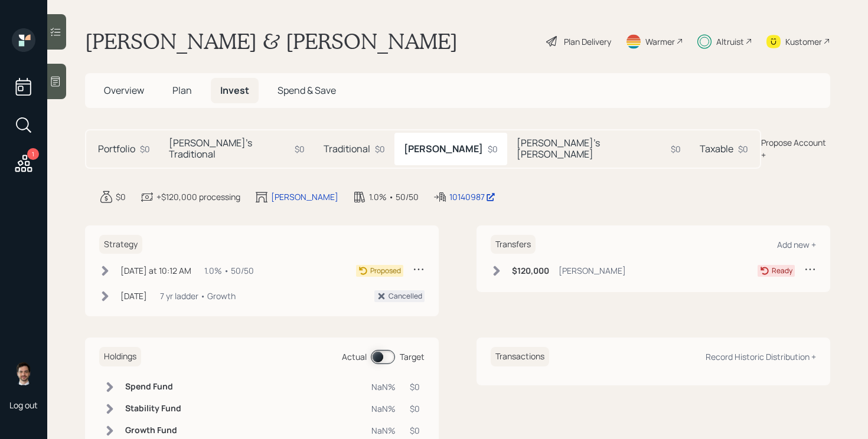
click at [690, 147] on div "Taxable $0" at bounding box center [723, 149] width 67 height 32
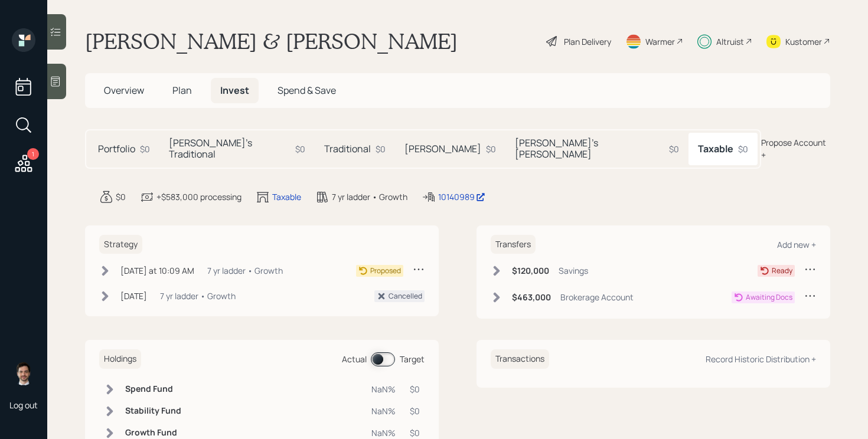
click at [515, 141] on h5 "[PERSON_NAME]'s [PERSON_NAME]" at bounding box center [589, 149] width 149 height 22
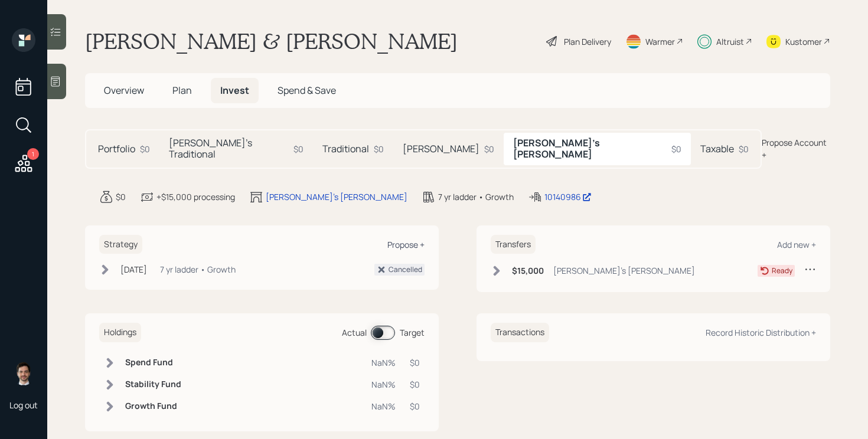
click at [393, 239] on div "Propose +" at bounding box center [405, 244] width 37 height 11
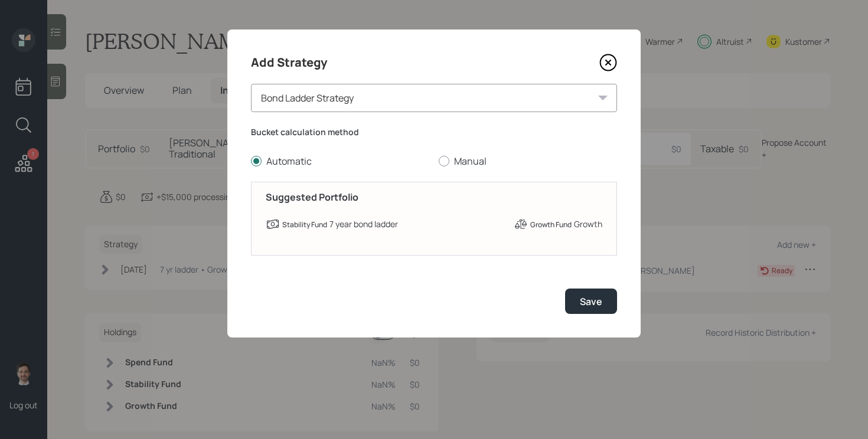
click at [605, 58] on icon at bounding box center [608, 63] width 18 height 18
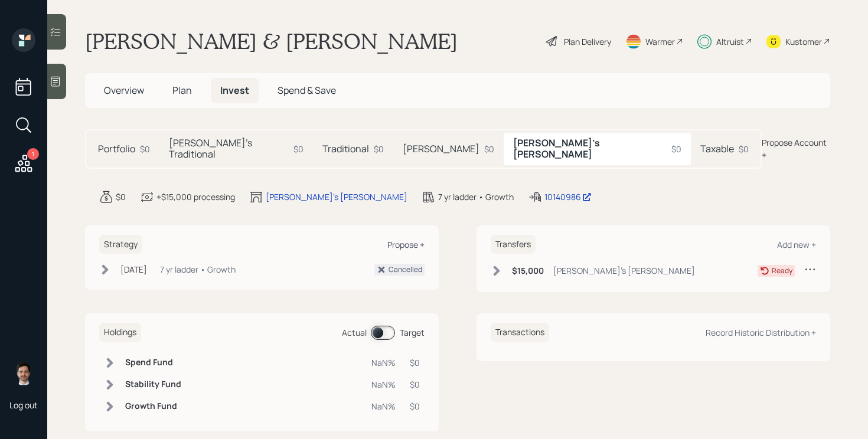
click at [400, 239] on div "Propose +" at bounding box center [405, 244] width 37 height 11
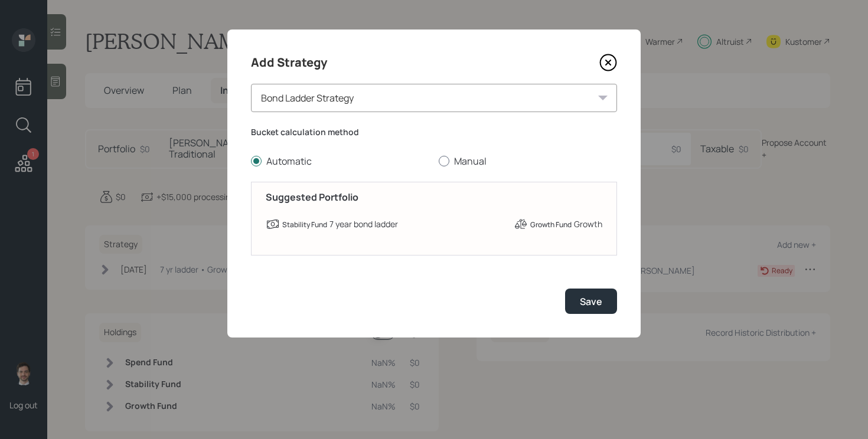
click at [456, 161] on label "Manual" at bounding box center [528, 161] width 178 height 13
click at [439, 161] on input "Manual" at bounding box center [438, 161] width 1 height 1
radio input "true"
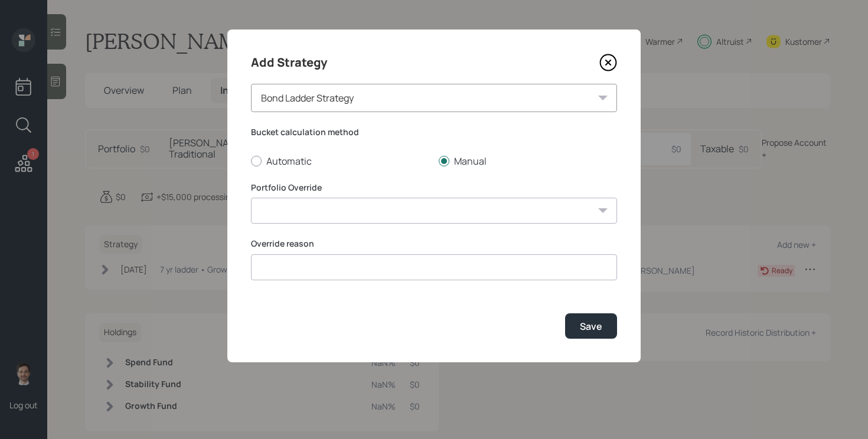
click at [355, 211] on select "7 yr ladder • Conservative 7 yr ladder • Growth 6 yr ladder • Growth 5 yr ladde…" at bounding box center [434, 211] width 366 height 26
click at [389, 97] on div "Bond Ladder Strategy" at bounding box center [434, 98] width 366 height 28
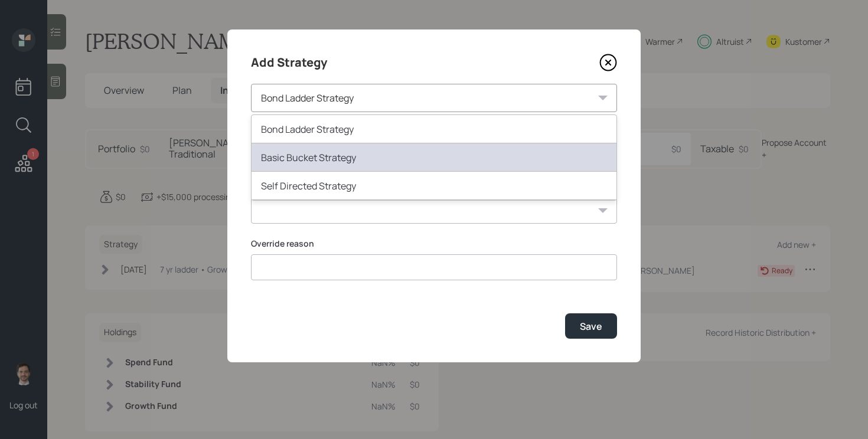
click at [350, 150] on div "Basic Bucket Strategy" at bounding box center [433, 157] width 365 height 28
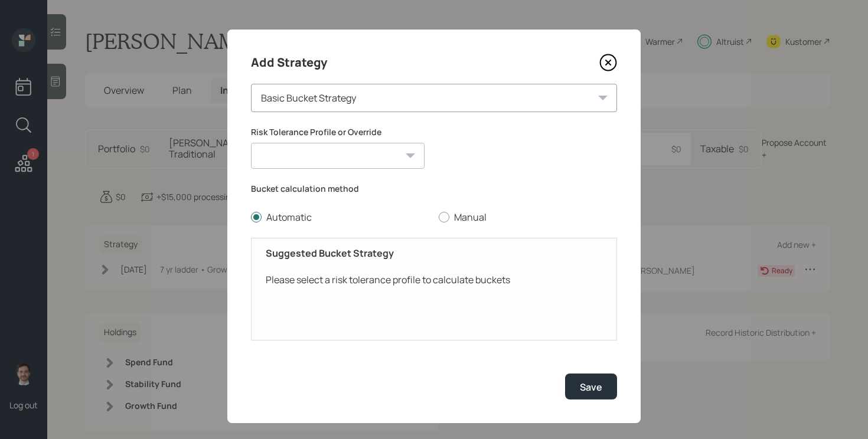
click at [365, 161] on select "[PERSON_NAME] (Conservative) [PERSON_NAME] (Conservative) Conservative Moderate…" at bounding box center [338, 156] width 174 height 26
select select "db8e9b2c-0c97-4405-a151-ab60900ea267"
click at [251, 143] on select "[PERSON_NAME] (Conservative) [PERSON_NAME] (Conservative) Conservative Moderate…" at bounding box center [338, 156] width 174 height 26
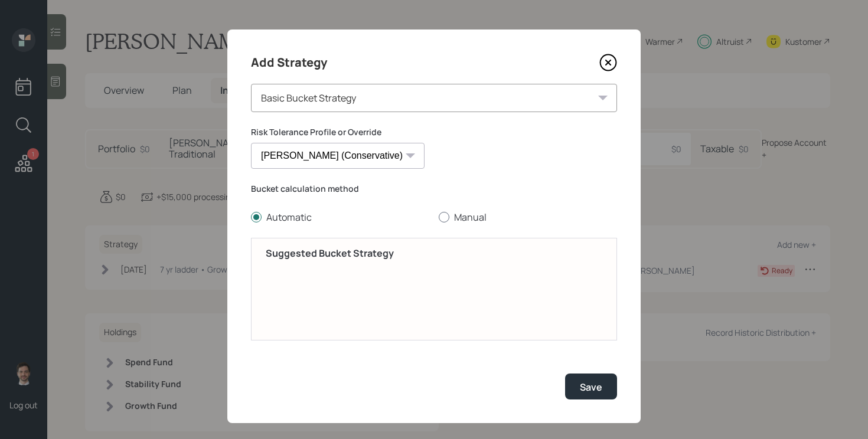
click at [454, 216] on label "Manual" at bounding box center [528, 217] width 178 height 13
click at [439, 217] on input "Manual" at bounding box center [438, 217] width 1 height 1
radio input "true"
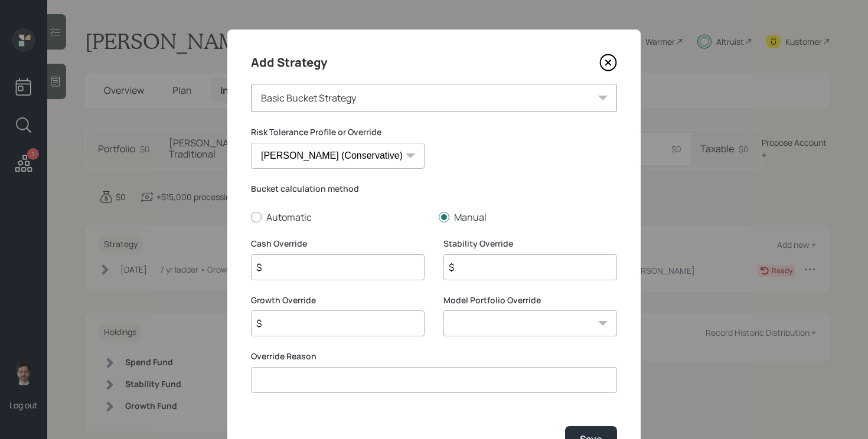
click at [314, 268] on input "$" at bounding box center [338, 267] width 174 height 26
type input "$ 150"
click at [319, 325] on input "$" at bounding box center [338, 324] width 174 height 26
type input "$ 14,850"
click at [482, 325] on select "0/100 - Stocks / Bonds 10/90 - Stocks / Bonds 20/80 - Stocks / Bonds 30/70 - St…" at bounding box center [530, 324] width 174 height 26
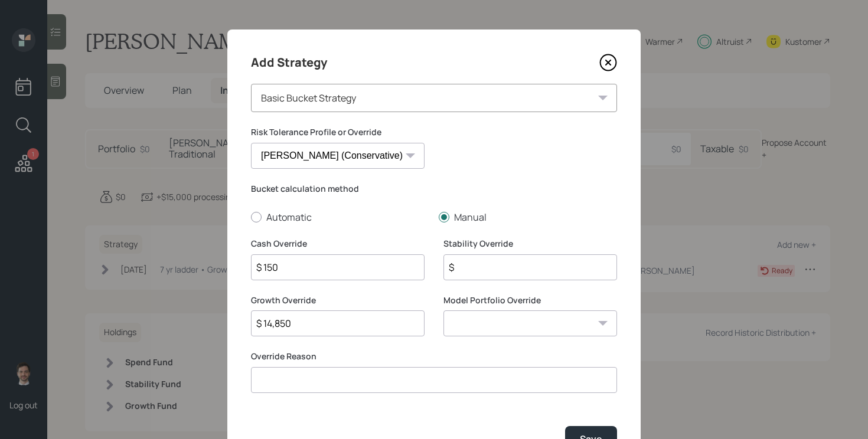
select select "a4a43c09-5a99-4cc1-a4e2-dae9c926cce0"
click at [443, 311] on select "0/100 - Stocks / Bonds 10/90 - Stocks / Bonds 20/80 - Stocks / Bonds 30/70 - St…" at bounding box center [530, 324] width 174 height 26
click at [487, 259] on input "$" at bounding box center [530, 267] width 174 height 26
type input "$ 0"
click at [384, 379] on input at bounding box center [434, 380] width 366 height 26
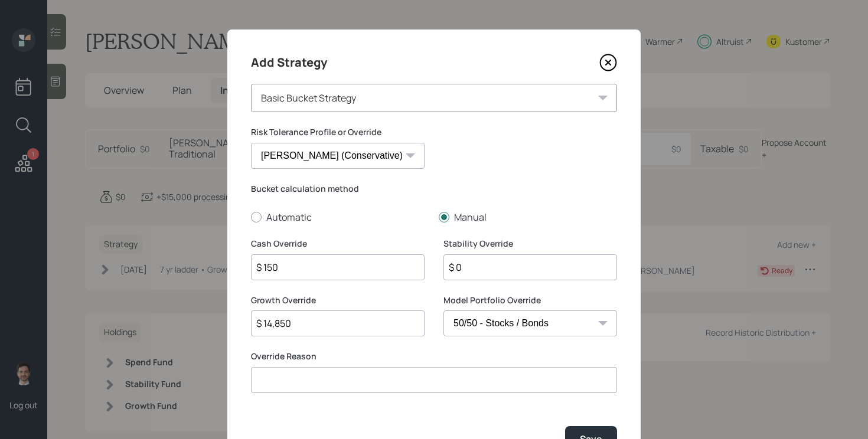
paste input "Prefers to be conservative for the time being due to fears over a looming reces…"
type input "Prefers to be conservative for the time being due to fears over a looming reces…"
click at [588, 427] on button "Save" at bounding box center [591, 438] width 52 height 25
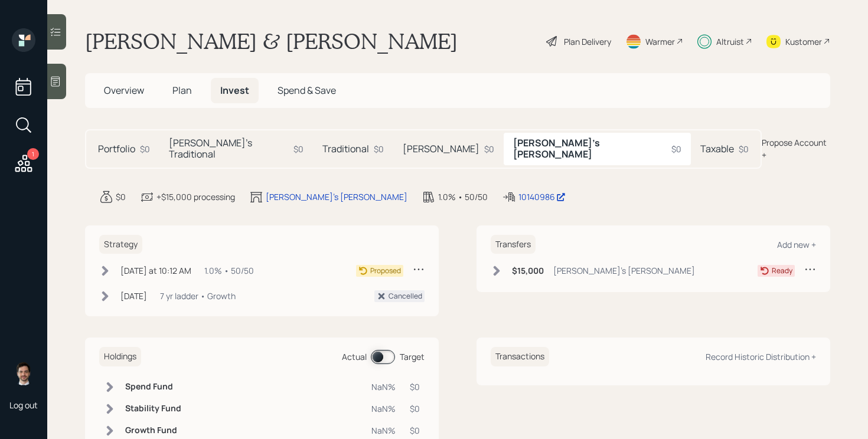
click at [132, 143] on h5 "Portfolio" at bounding box center [116, 148] width 37 height 11
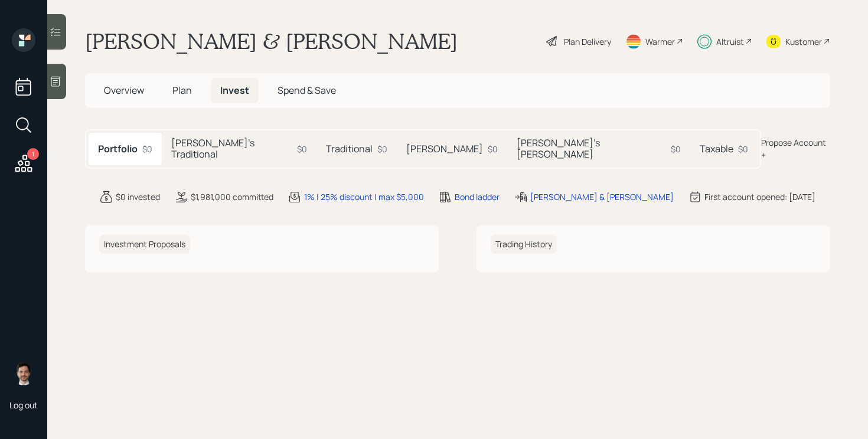
click at [224, 151] on div "[PERSON_NAME]'s Traditional $0" at bounding box center [239, 149] width 155 height 32
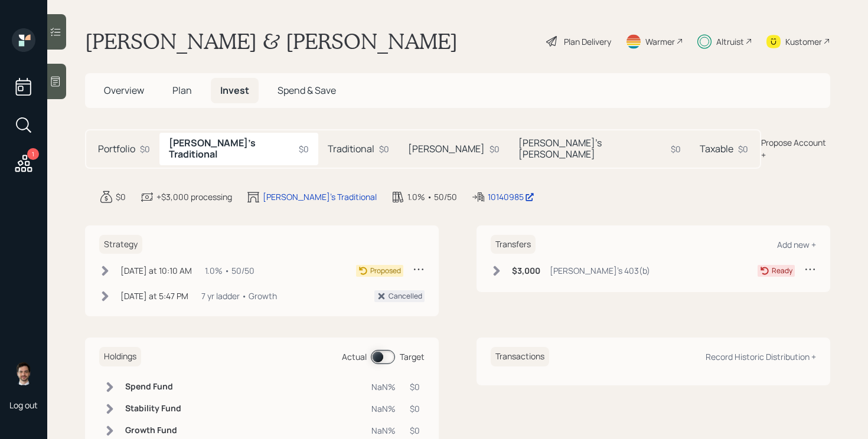
click at [328, 143] on h5 "Traditional" at bounding box center [351, 148] width 47 height 11
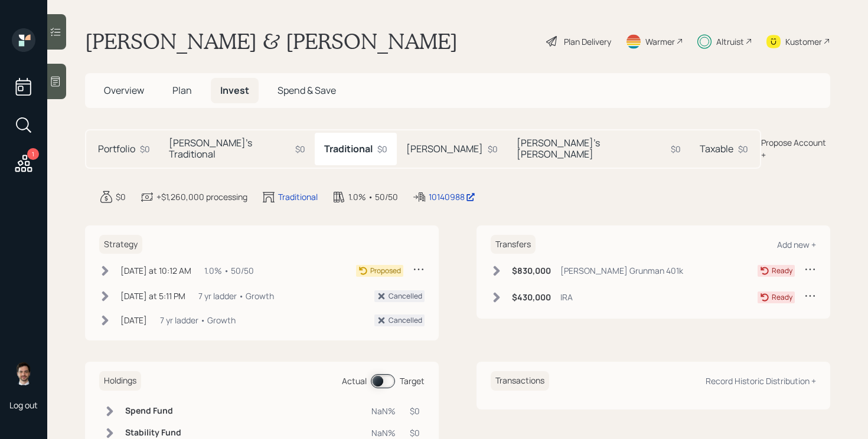
click at [208, 264] on div "1.0% • 50/50" at bounding box center [229, 270] width 50 height 12
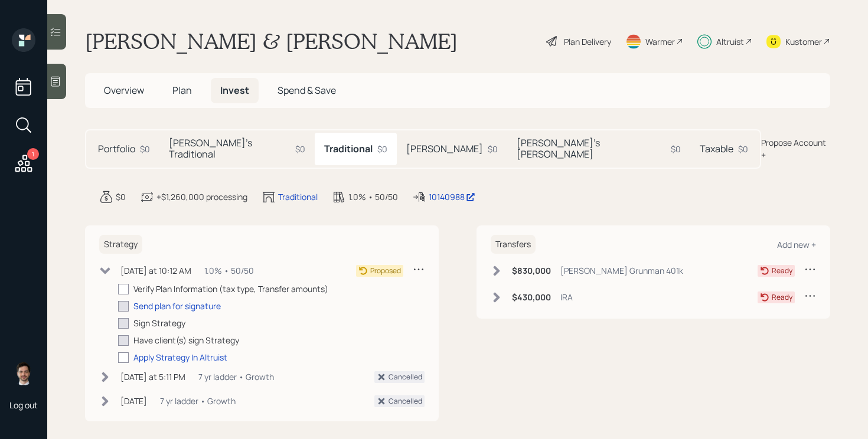
click at [423, 263] on icon at bounding box center [419, 269] width 12 height 12
click at [373, 286] on div "Edit Strategy" at bounding box center [381, 291] width 85 height 11
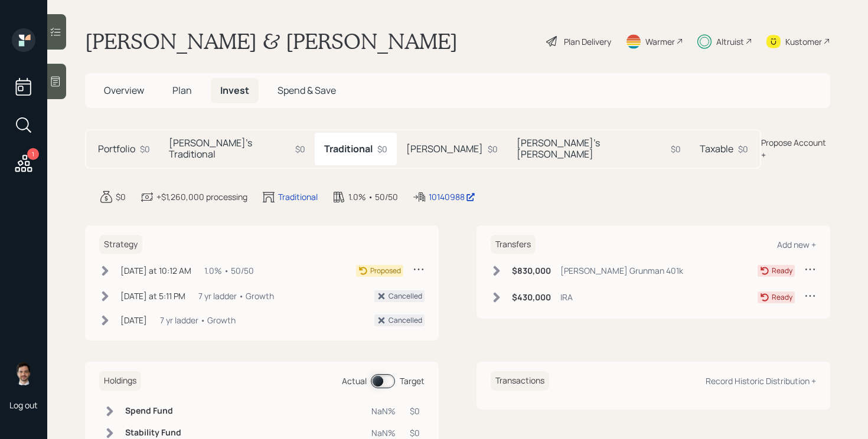
select select "a4a43c09-5a99-4cc1-a4e2-dae9c926cce0"
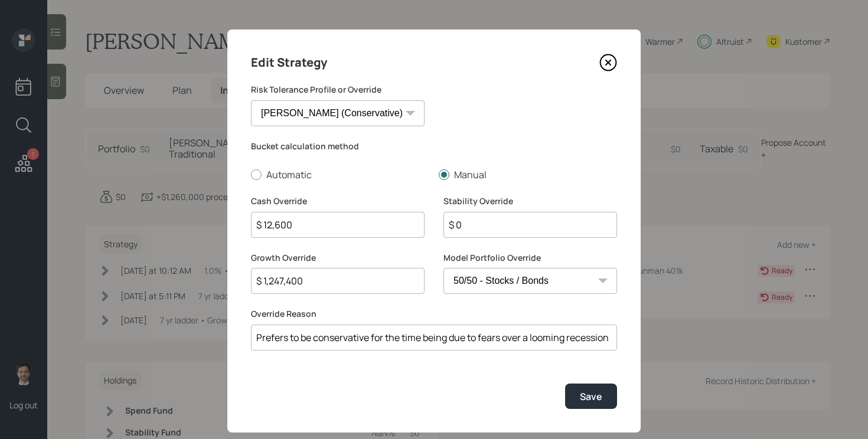
click at [612, 61] on icon at bounding box center [608, 63] width 18 height 18
